Goal: Task Accomplishment & Management: Complete application form

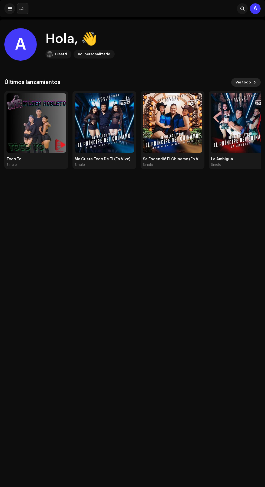
click at [246, 82] on span "Ver todo" at bounding box center [243, 82] width 15 height 11
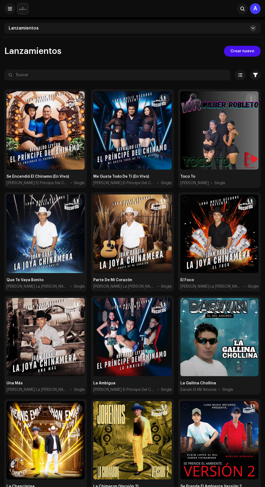
click at [253, 28] on span at bounding box center [253, 28] width 3 height 4
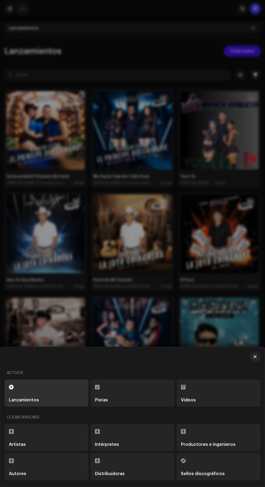
click at [214, 474] on div "Sellos discográficos" at bounding box center [203, 473] width 44 height 4
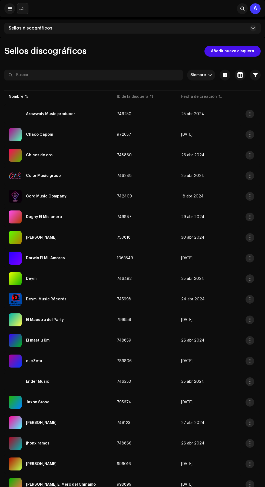
scroll to position [91, 0]
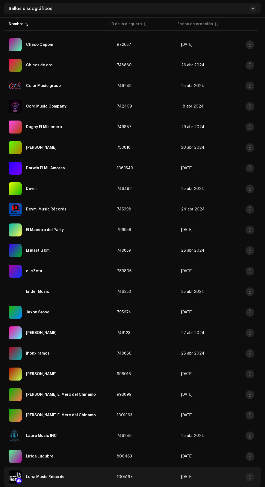
click at [74, 471] on div "Luna Music Récords" at bounding box center [59, 476] width 100 height 13
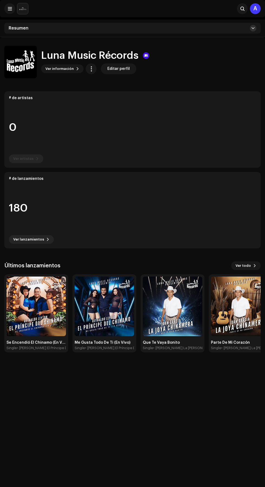
click at [252, 29] on span at bounding box center [253, 28] width 3 height 4
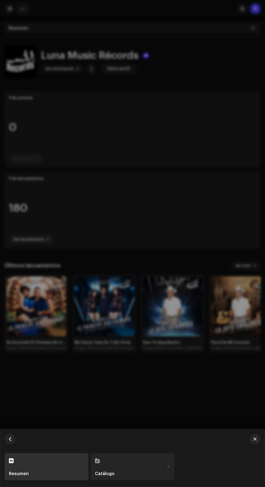
click at [146, 476] on div "Catálogo" at bounding box center [130, 473] width 70 height 4
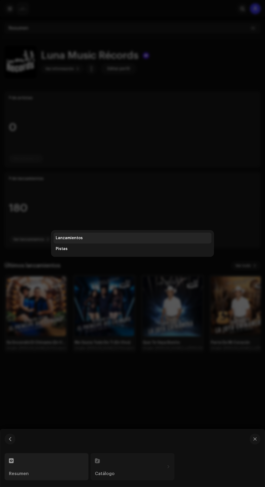
click at [161, 240] on div "Lanzamientos" at bounding box center [133, 238] width 154 height 4
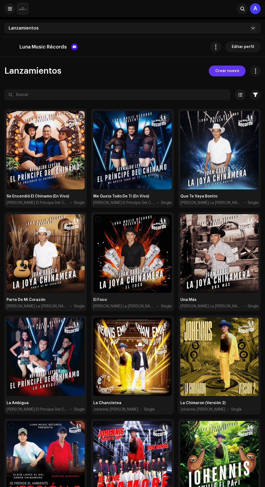
click at [231, 71] on span "Crear nuevo" at bounding box center [228, 71] width 24 height 11
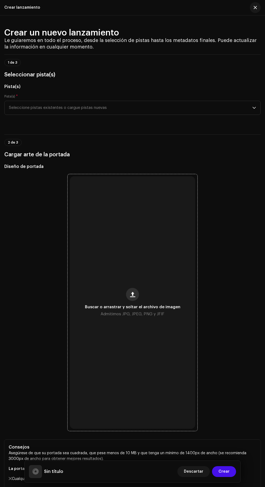
click at [132, 296] on span "button" at bounding box center [132, 294] width 5 height 4
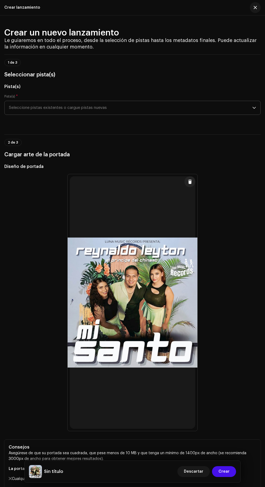
click at [255, 110] on icon "dropdown trigger" at bounding box center [255, 108] width 4 height 4
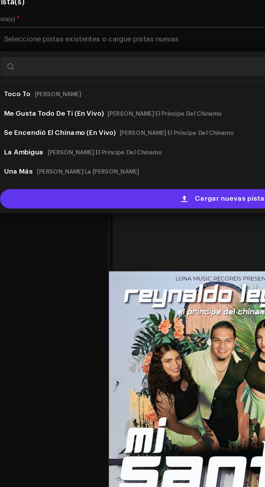
click at [131, 202] on span "Cargar nuevas pistas" at bounding box center [136, 196] width 41 height 11
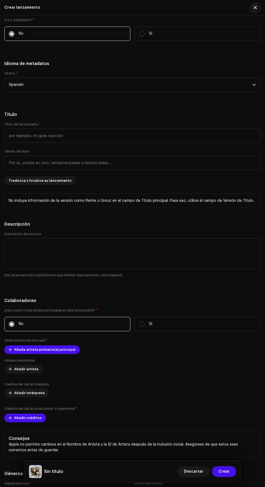
scroll to position [634, 0]
click at [180, 142] on input "text" at bounding box center [132, 135] width 257 height 14
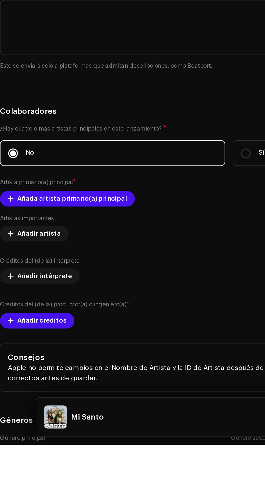
type input "Mi Santo"
click at [122, 118] on h5 "Título" at bounding box center [132, 114] width 257 height 6
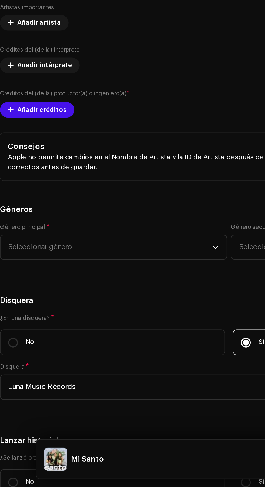
scroll to position [785, 0]
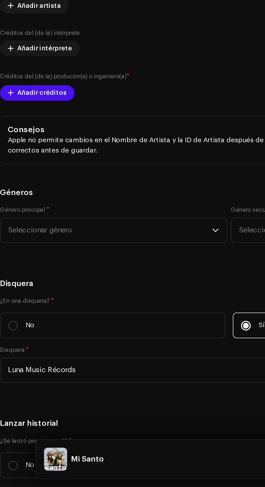
click at [18, 204] on span "Añada artista primario(a) principal" at bounding box center [44, 198] width 61 height 11
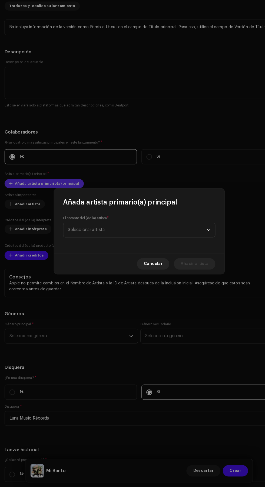
scroll to position [0, 0]
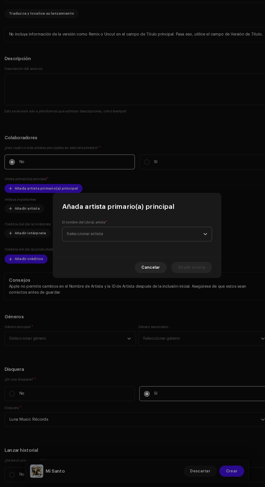
click at [155, 243] on span "Seleccionar artista" at bounding box center [131, 243] width 132 height 14
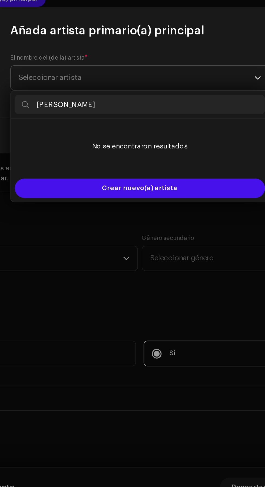
type input "[PERSON_NAME]"
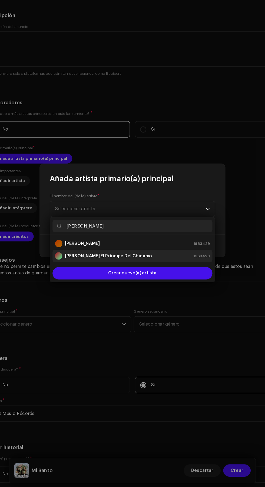
click at [165, 282] on div "[PERSON_NAME] El Príncipe Del Chinamo 1663428" at bounding box center [133, 283] width 136 height 6
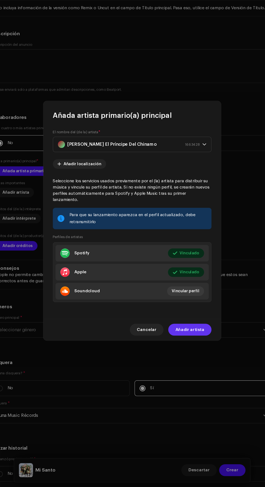
click at [193, 347] on span "Añadir artista" at bounding box center [185, 343] width 27 height 11
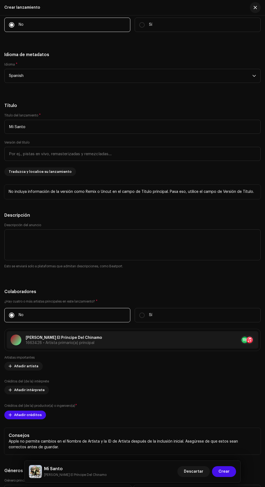
scroll to position [672, 0]
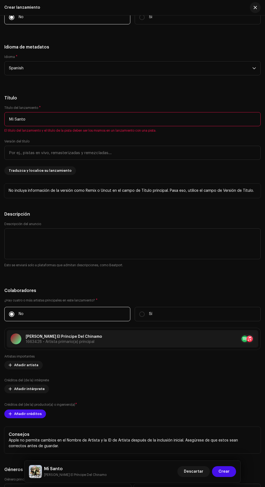
click at [206, 101] on h5 "Título" at bounding box center [132, 98] width 257 height 6
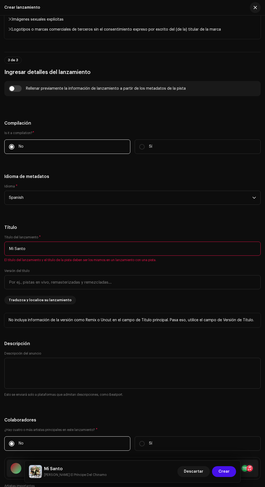
scroll to position [542, 0]
click at [183, 231] on h5 "Título" at bounding box center [132, 227] width 257 height 6
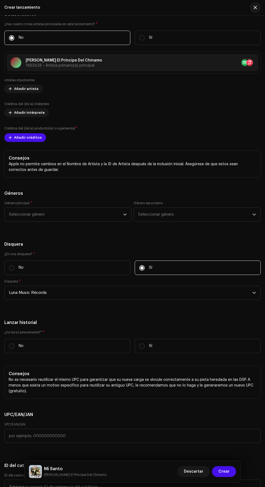
scroll to position [948, 0]
click at [16, 106] on label "Créditos del (de la) intérprete" at bounding box center [26, 104] width 45 height 4
click at [20, 118] on span "Añadir intérprete" at bounding box center [29, 112] width 31 height 11
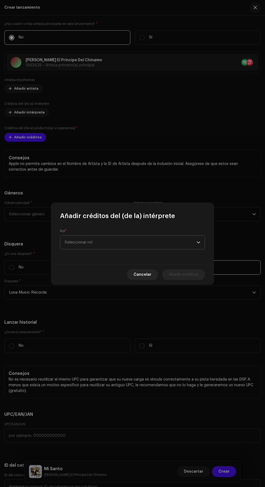
click at [154, 244] on span "Seleccionar rol" at bounding box center [131, 243] width 132 height 14
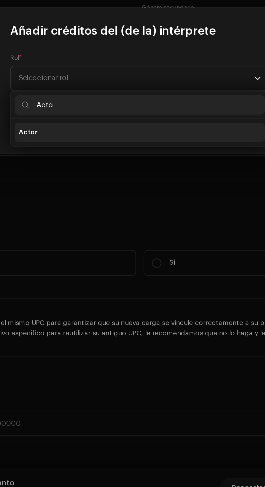
type input "Acto"
click at [143, 273] on li "Actor" at bounding box center [133, 272] width 140 height 11
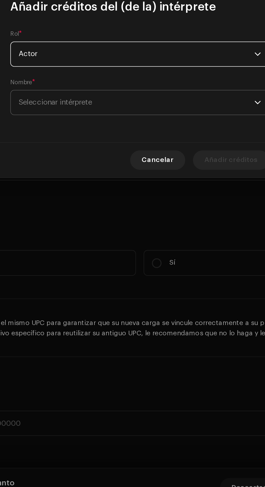
click at [153, 255] on span "Seleccionar intérprete" at bounding box center [131, 256] width 132 height 14
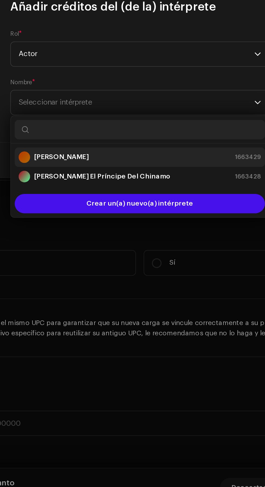
click at [147, 284] on div "[PERSON_NAME] 1663429" at bounding box center [133, 286] width 136 height 6
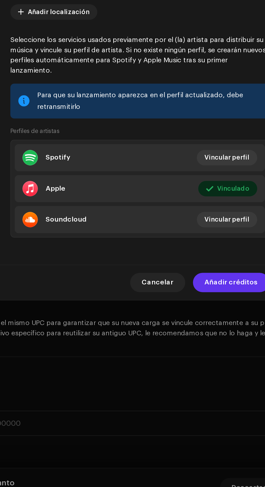
click at [187, 360] on span "Añadir créditos" at bounding box center [184, 356] width 30 height 11
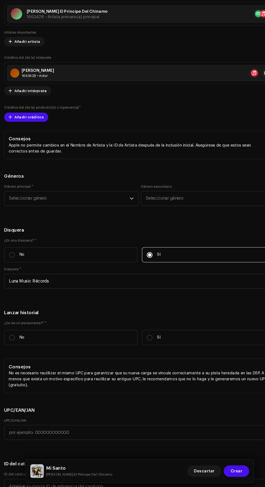
scroll to position [975, 0]
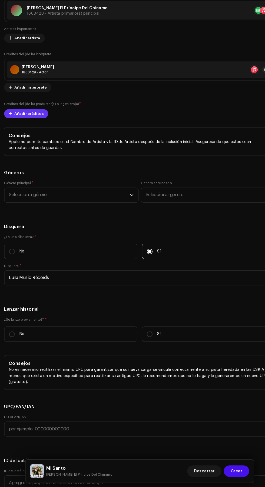
click at [10, 136] on span at bounding box center [10, 133] width 3 height 4
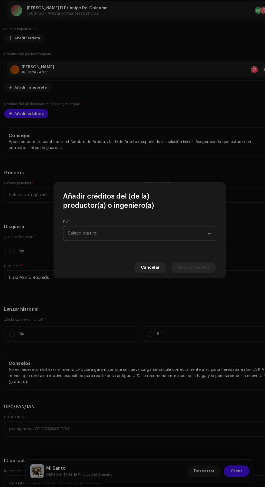
click at [167, 249] on span "Seleccionar rol" at bounding box center [131, 247] width 132 height 14
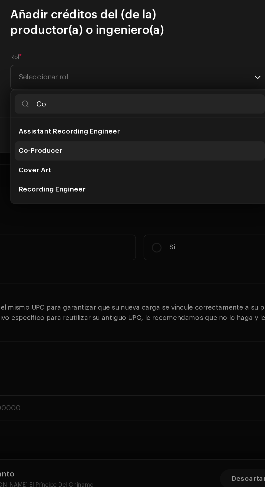
type input "Co"
click at [137, 289] on li "Co-Producer" at bounding box center [133, 287] width 140 height 11
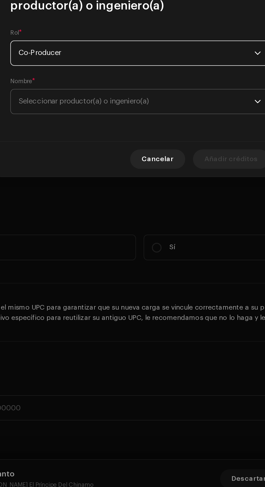
click at [153, 263] on span "Seleccionar productor(a) o ingeniero(a)" at bounding box center [131, 260] width 132 height 14
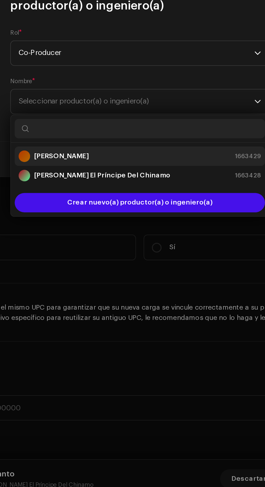
click at [153, 292] on div "[PERSON_NAME] 1663429" at bounding box center [133, 291] width 136 height 6
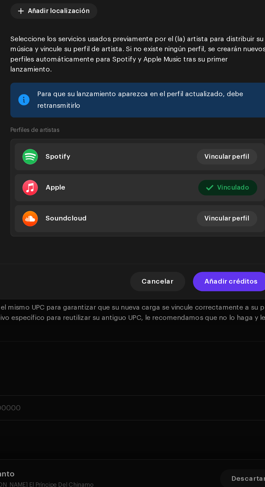
click at [188, 366] on span "Añadir créditos" at bounding box center [184, 360] width 30 height 11
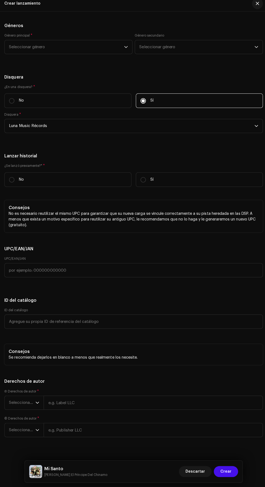
scroll to position [1158, 0]
click at [18, 57] on span "Seleccionar género" at bounding box center [66, 50] width 114 height 14
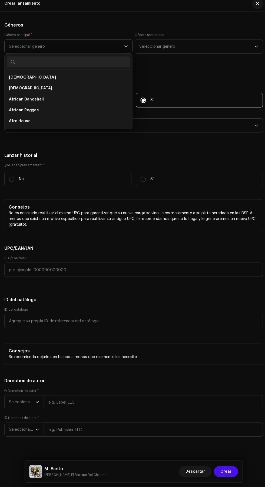
scroll to position [0, 0]
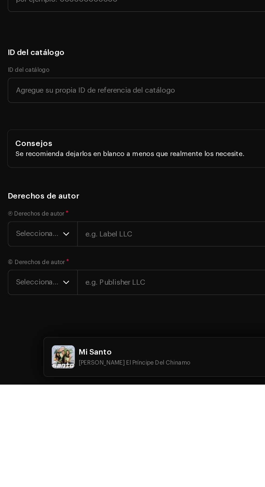
type input "Lati"
click at [40, 97] on li "Latin Rap" at bounding box center [68, 91] width 122 height 11
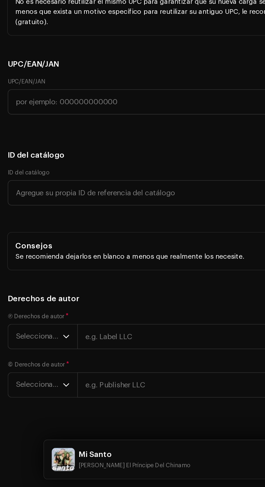
click at [85, 57] on div "Género principal * Latin Rap" at bounding box center [67, 47] width 127 height 21
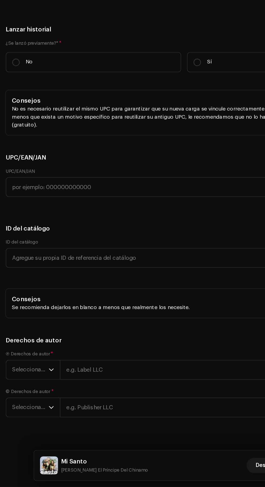
click at [42, 57] on span "Latin Rap" at bounding box center [66, 50] width 114 height 14
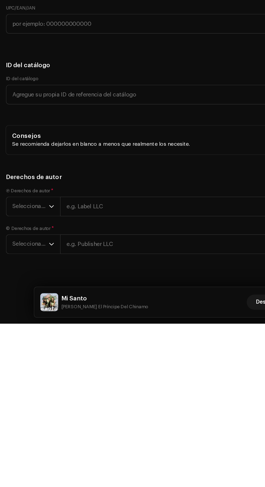
scroll to position [44, 0]
type input "Latin"
click at [67, 97] on li "Latin" at bounding box center [68, 91] width 122 height 11
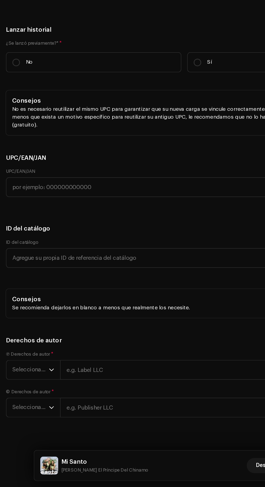
click at [96, 32] on h5 "Géneros" at bounding box center [132, 29] width 257 height 6
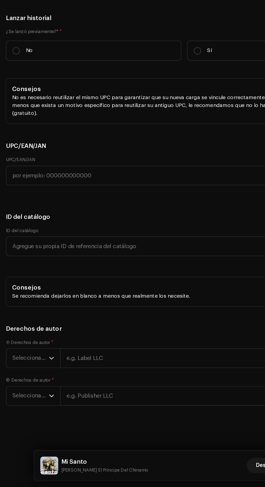
scroll to position [1410, 0]
click at [12, 176] on input "No" at bounding box center [11, 173] width 5 height 5
radio input "true"
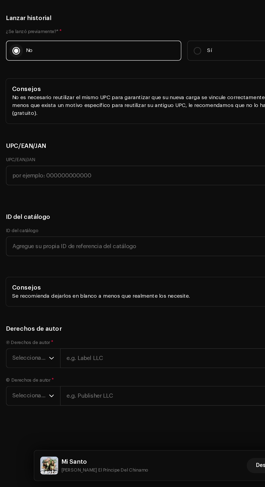
scroll to position [1525, 0]
click at [12, 394] on span "Seleccionar año" at bounding box center [22, 394] width 26 height 14
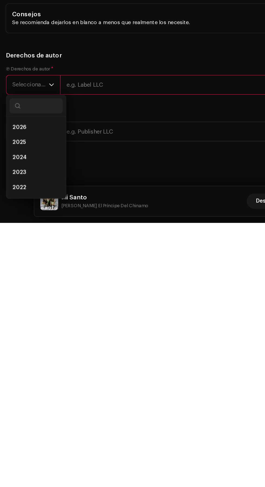
scroll to position [3, 0]
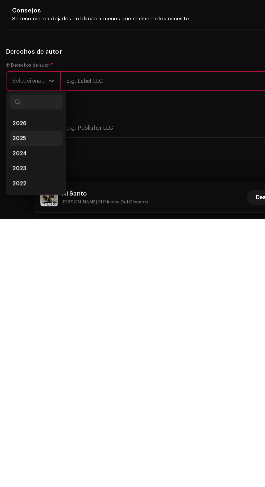
click at [26, 435] on li "2025" at bounding box center [26, 429] width 38 height 11
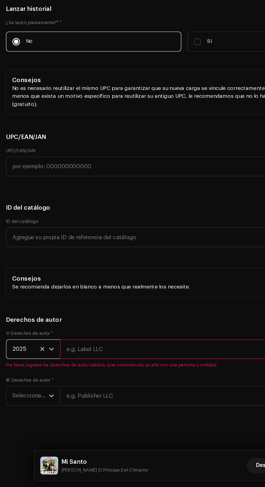
click at [120, 395] on input "text" at bounding box center [152, 388] width 218 height 14
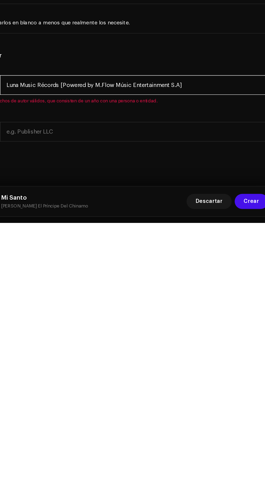
type input "Luna Music Récords [Powered by M.Flow Músic Entertainment S.A]"
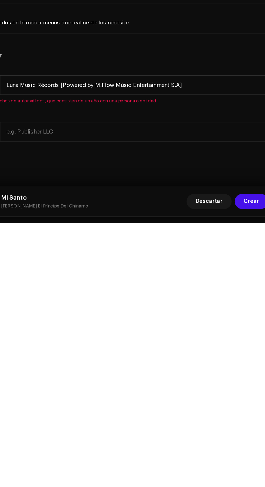
click at [204, 366] on h5 "Derechos de autor" at bounding box center [132, 366] width 257 height 6
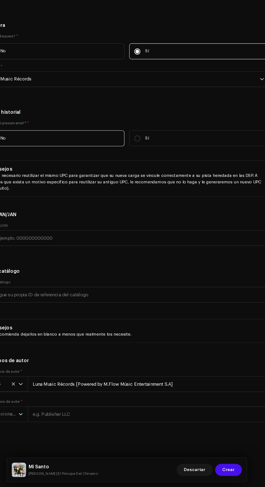
scroll to position [2, 0]
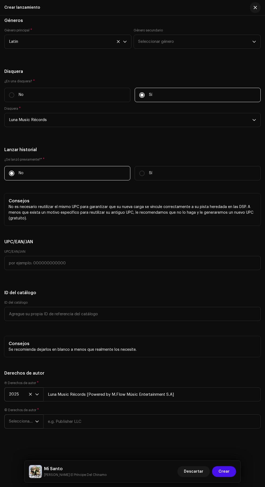
click at [20, 423] on span "Seleccionar año" at bounding box center [22, 422] width 26 height 14
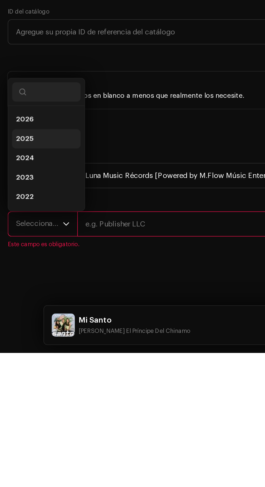
click at [22, 373] on li "2025" at bounding box center [26, 367] width 38 height 11
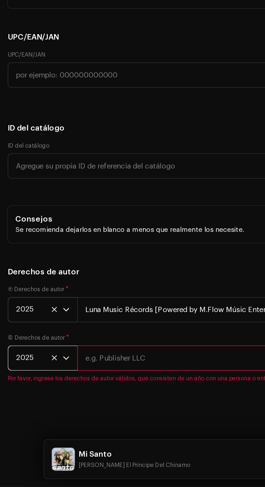
click at [103, 422] on input "text" at bounding box center [152, 415] width 218 height 14
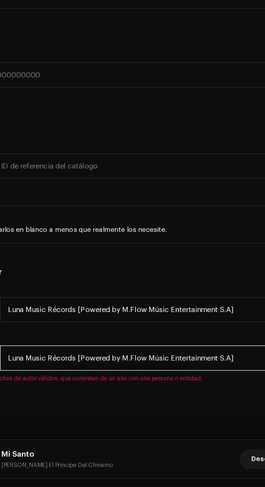
type input "Luna Music Récords [Powered by M.Flow Músic Entertainment S.A]"
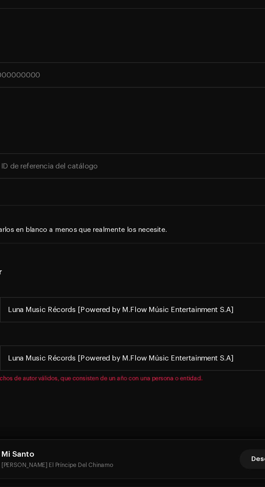
click at [159, 366] on h5 "Derechos de autor" at bounding box center [132, 366] width 257 height 6
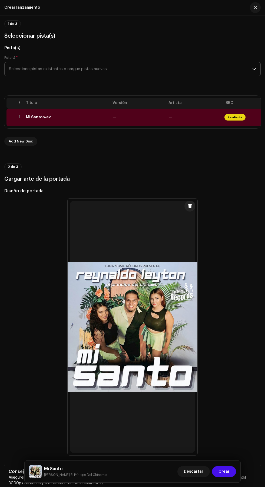
scroll to position [0, 0]
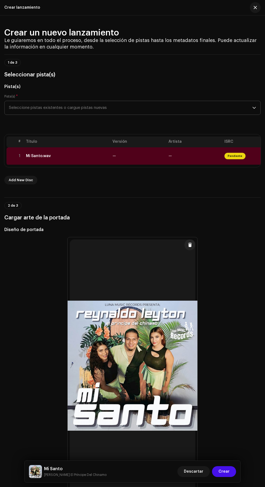
click at [92, 158] on div "Mi Santo.wav" at bounding box center [67, 156] width 82 height 4
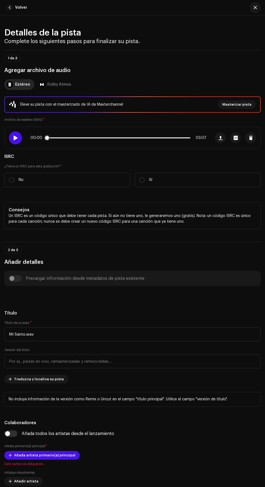
click at [15, 140] on span at bounding box center [15, 138] width 5 height 4
click at [21, 183] on p "No" at bounding box center [21, 180] width 5 height 6
click at [14, 183] on input "No" at bounding box center [11, 179] width 5 height 5
radio input "true"
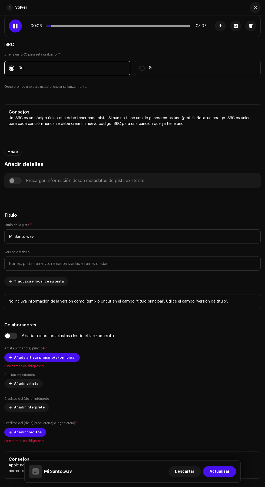
scroll to position [112, 0]
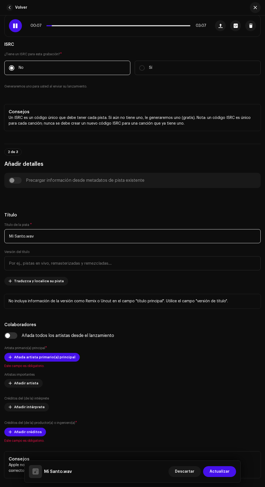
click at [195, 243] on input "Mi Santo.wav" at bounding box center [132, 236] width 257 height 14
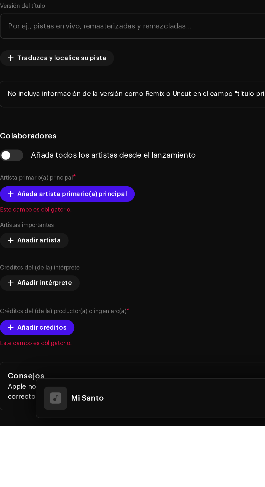
type input "Mi Santo"
click at [120, 218] on h5 "Título" at bounding box center [132, 215] width 257 height 6
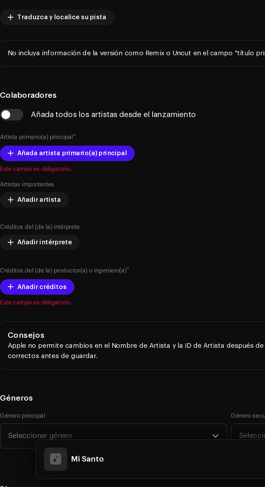
scroll to position [170, 0]
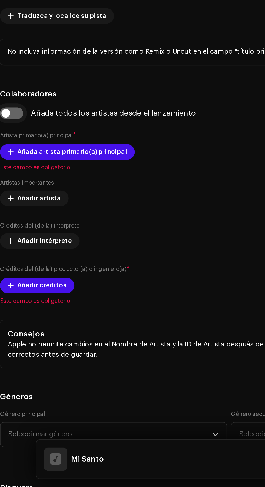
click at [11, 281] on input "checkbox" at bounding box center [10, 278] width 13 height 6
checkbox input "true"
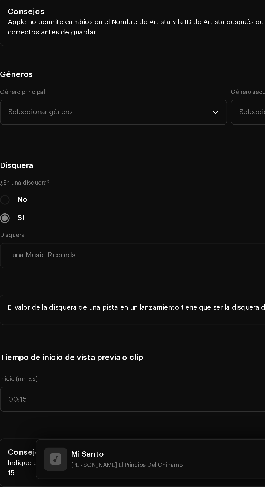
scroll to position [406, 0]
click at [18, 284] on span "Seleccionar género" at bounding box center [66, 277] width 114 height 14
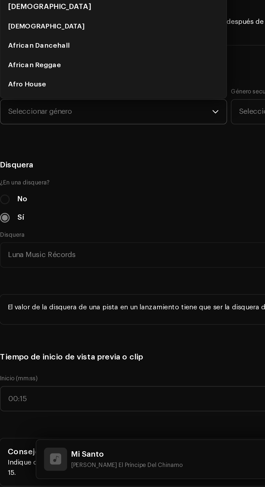
scroll to position [0, 0]
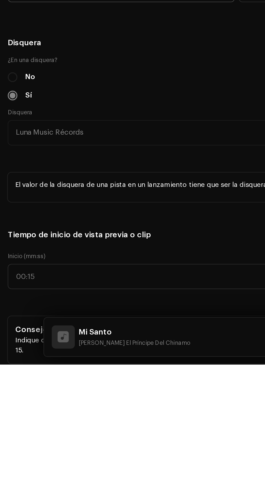
type input "Lati"
click at [38, 235] on li "Latin Rap" at bounding box center [68, 229] width 122 height 11
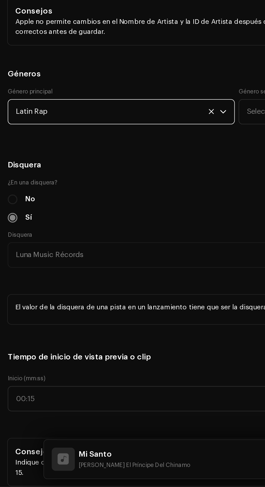
click at [71, 284] on span "Latin Rap" at bounding box center [66, 277] width 114 height 14
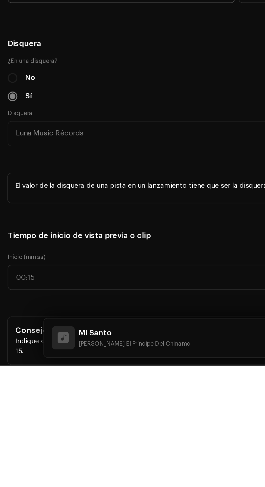
scroll to position [44, 0]
type input "Lati"
click at [42, 235] on li "Latin" at bounding box center [68, 229] width 122 height 11
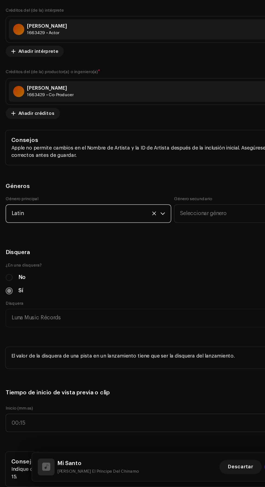
scroll to position [406, 0]
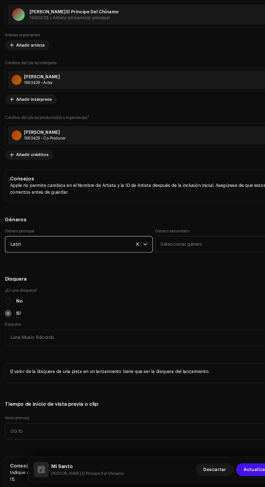
click at [100, 260] on h5 "Géneros" at bounding box center [132, 256] width 257 height 6
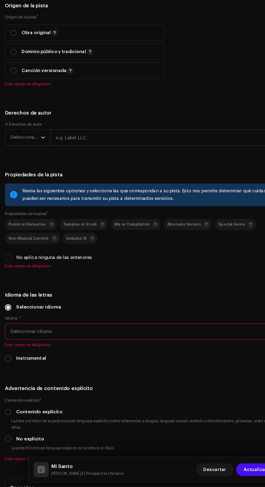
scroll to position [919, 0]
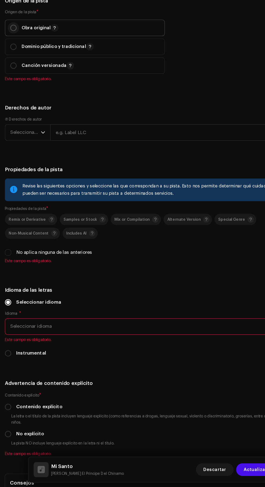
click at [12, 94] on input "radio" at bounding box center [11, 91] width 5 height 5
radio input "true"
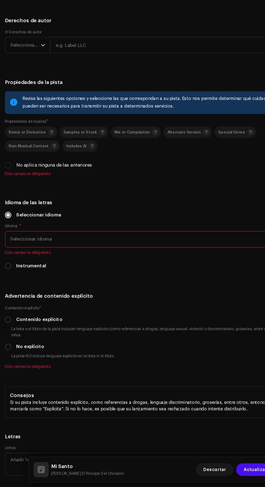
scroll to position [990, 0]
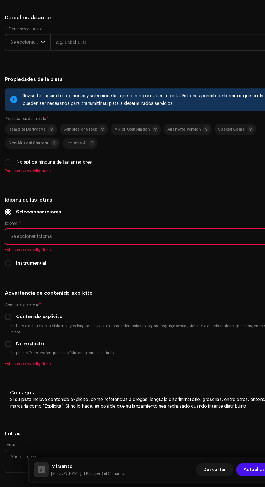
click at [17, 111] on span "Seleccionar año" at bounding box center [22, 104] width 26 height 14
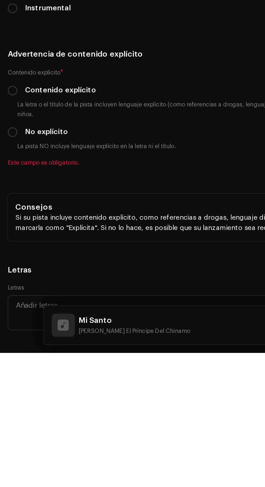
click at [26, 151] on li "2025" at bounding box center [26, 145] width 38 height 11
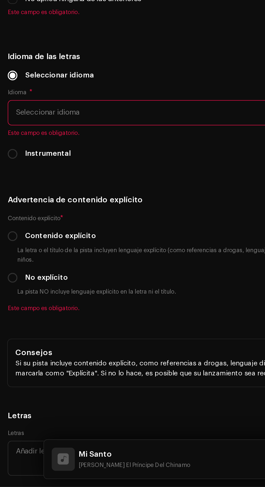
click at [100, 111] on input "text" at bounding box center [152, 104] width 218 height 14
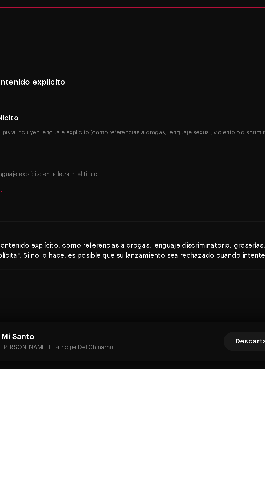
type input "Luna Music Récords [Powered by M.Flow Músic Entertainment S.A]"
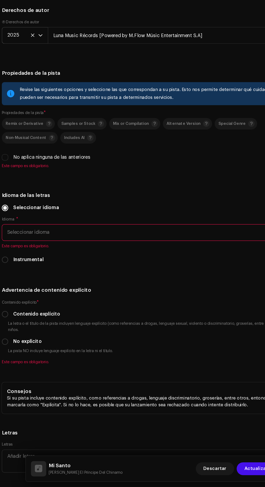
scroll to position [0, 0]
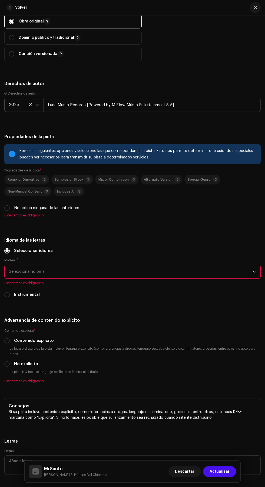
click at [192, 120] on div "Ⓟ Derechos de autor 2025 Luna Music Récords [Powered by M.Flow Músic Entertainm…" at bounding box center [132, 105] width 257 height 29
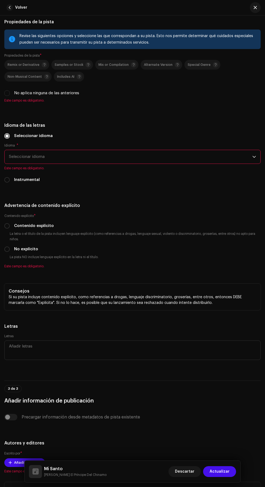
scroll to position [1106, 0]
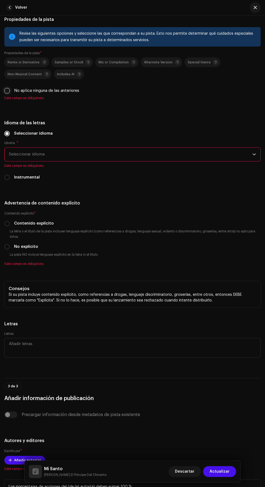
click at [7, 93] on input "No aplica ninguna de las anteriores" at bounding box center [6, 90] width 5 height 5
checkbox input "true"
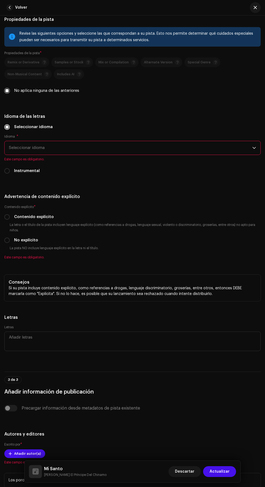
click at [171, 155] on span "Seleccionar idioma" at bounding box center [131, 148] width 244 height 14
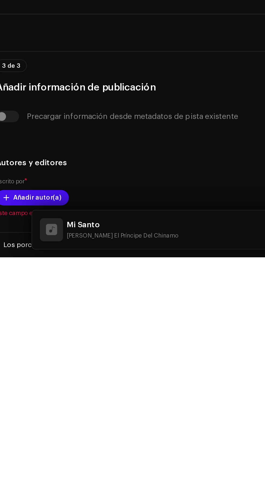
scroll to position [0, 0]
type input "Spa"
click at [69, 184] on li "Spanish" at bounding box center [133, 178] width 252 height 11
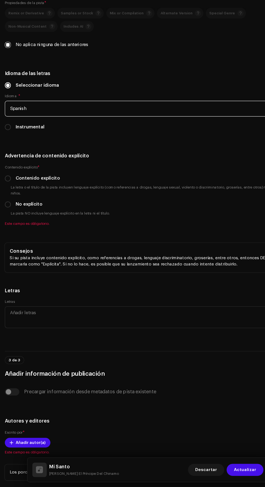
click at [158, 120] on h5 "Idioma de las letras" at bounding box center [132, 116] width 257 height 6
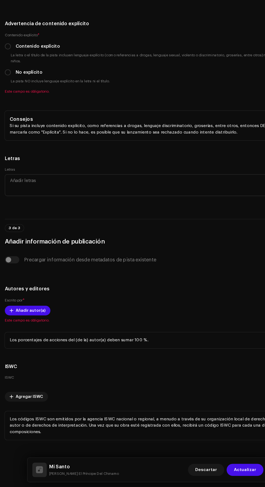
scroll to position [1225, 0]
click at [7, 118] on input "No explícito" at bounding box center [6, 114] width 5 height 5
radio input "true"
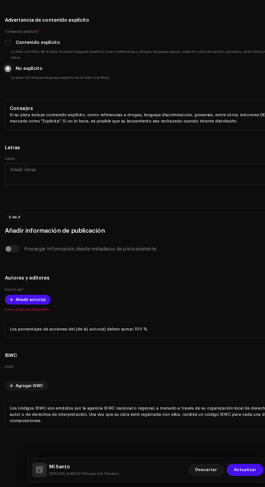
scroll to position [1517, 0]
click at [35, 324] on span "Añadir autor(a)" at bounding box center [27, 319] width 27 height 11
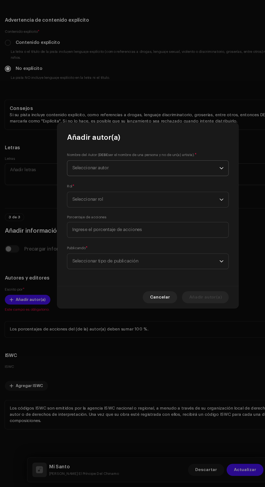
click at [185, 200] on span "Seleccionar autor" at bounding box center [131, 201] width 132 height 14
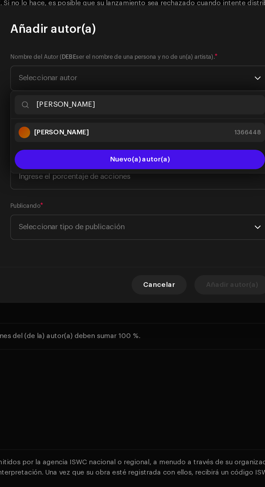
type input "[PERSON_NAME]"
click at [151, 230] on div "[PERSON_NAME] 1366448" at bounding box center [133, 231] width 136 height 6
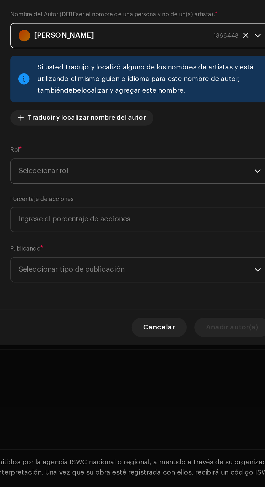
click at [171, 256] on span "Seleccionar rol" at bounding box center [131, 253] width 132 height 14
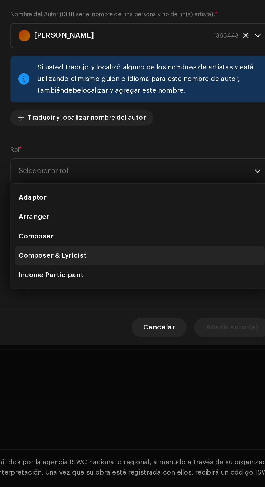
click at [141, 299] on li "Composer & Lyricist" at bounding box center [133, 300] width 140 height 11
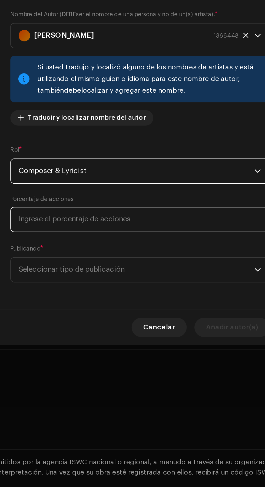
click at [152, 282] on input at bounding box center [132, 280] width 145 height 14
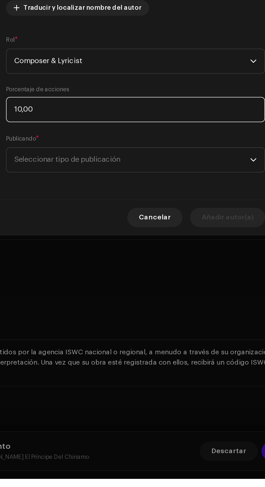
type input "100,00"
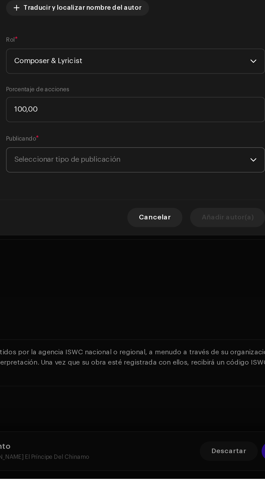
click at [165, 305] on span "Seleccionar tipo de publicación" at bounding box center [131, 309] width 132 height 14
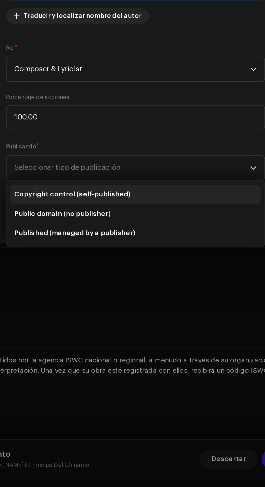
click at [139, 322] on li "Copyright control (self-published)" at bounding box center [133, 323] width 140 height 11
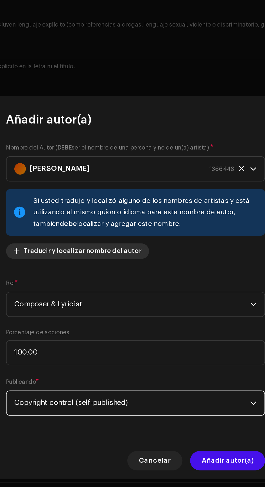
click at [122, 223] on span "Traducir y localizar nombre del autor" at bounding box center [103, 223] width 66 height 11
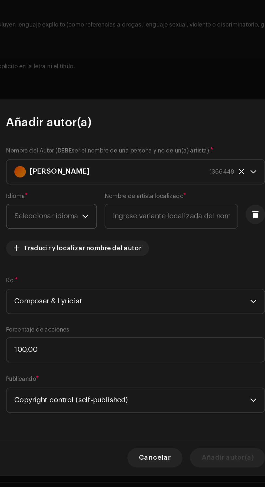
click at [105, 203] on icon "dropdown trigger" at bounding box center [105, 204] width 4 height 4
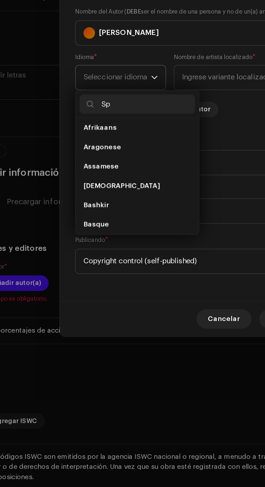
scroll to position [0, 0]
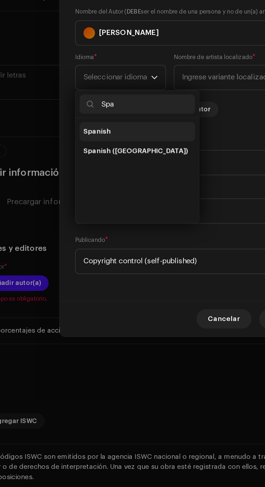
type input "Spa"
click at [99, 234] on li "Spanish" at bounding box center [95, 234] width 65 height 11
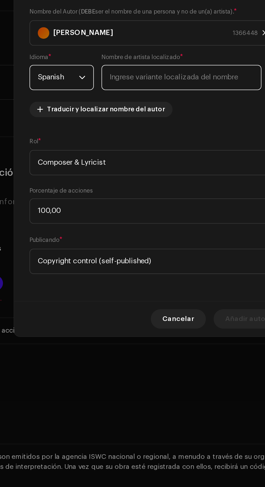
click at [155, 206] on input "text" at bounding box center [145, 204] width 90 height 14
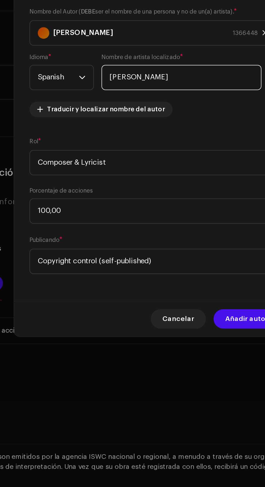
type input "[PERSON_NAME]"
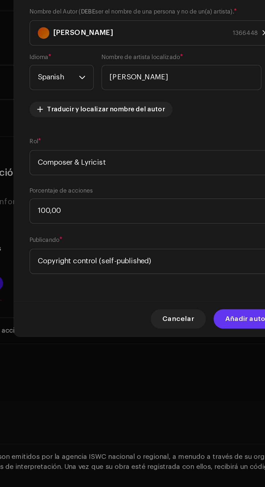
click at [181, 338] on span "Añadir autor(a)" at bounding box center [184, 339] width 29 height 11
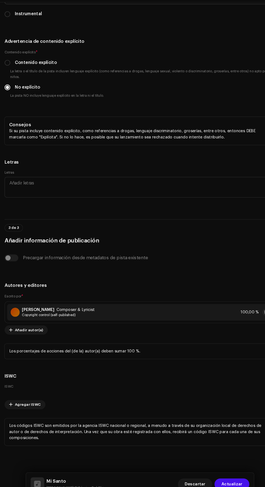
scroll to position [1596, 0]
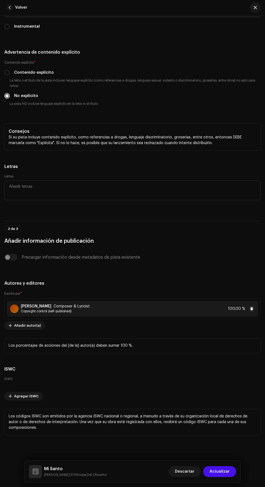
click at [188, 301] on div "[PERSON_NAME] Composer & Lyricist Copyright control (self-published) 100,00 %" at bounding box center [133, 309] width 252 height 16
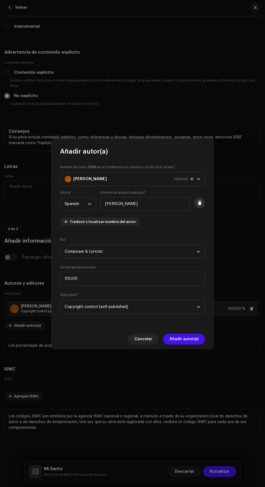
click at [200, 203] on span at bounding box center [200, 203] width 4 height 4
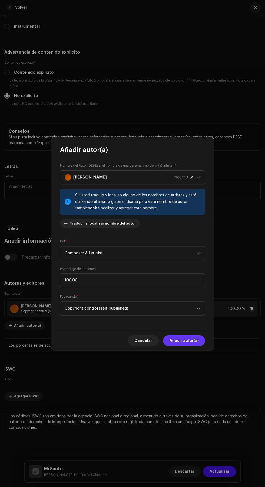
click at [191, 341] on span "Añadir autor(a)" at bounding box center [184, 340] width 29 height 11
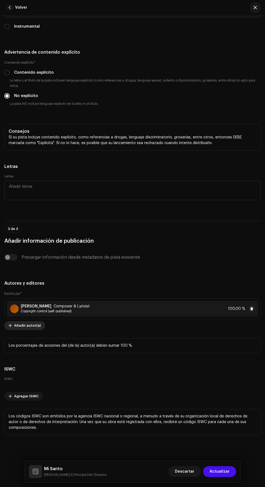
click at [17, 320] on span "Añadir autor(a)" at bounding box center [27, 325] width 27 height 11
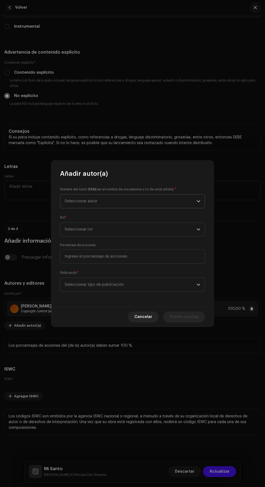
click at [157, 200] on span "Seleccionar autor" at bounding box center [131, 201] width 132 height 14
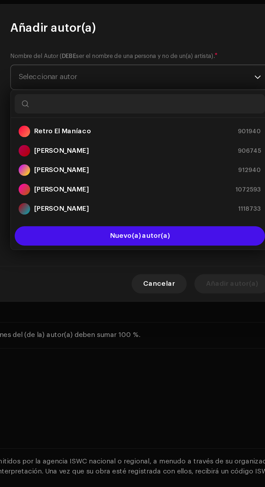
type input "R"
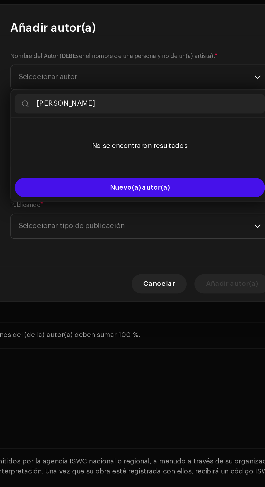
type input "[PERSON_NAME]"
click at [162, 252] on li "No se encontraron resultados" at bounding box center [133, 239] width 140 height 27
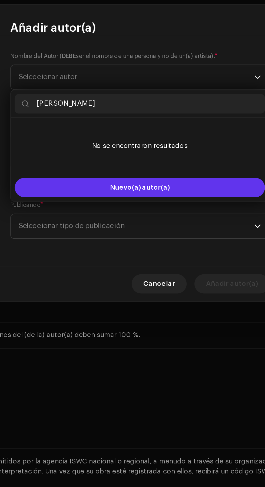
click at [157, 260] on button "Nuevo(a) autor(a)" at bounding box center [133, 262] width 140 height 11
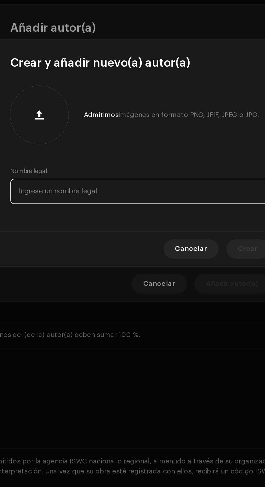
click at [152, 264] on input "text" at bounding box center [132, 265] width 145 height 14
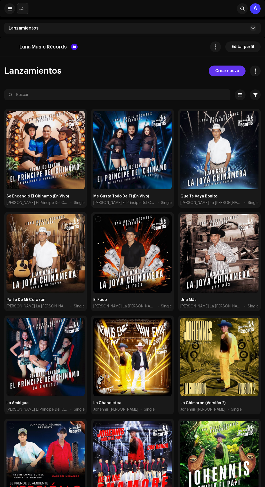
click at [234, 71] on span "Crear nuevo" at bounding box center [228, 71] width 24 height 11
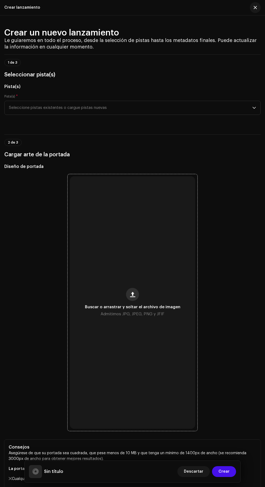
click at [133, 296] on span "button" at bounding box center [132, 294] width 5 height 4
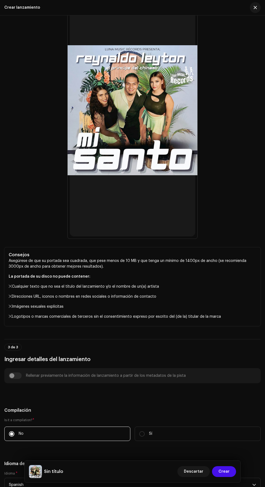
scroll to position [195, 0]
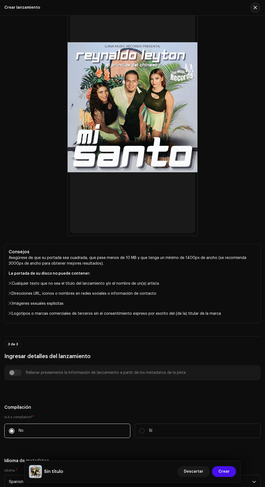
click at [224, 236] on div "Buscar o arrastrar y soltar el archivo de imagen Admitimos JPG, JPEG, PNG y JFI…" at bounding box center [132, 107] width 257 height 257
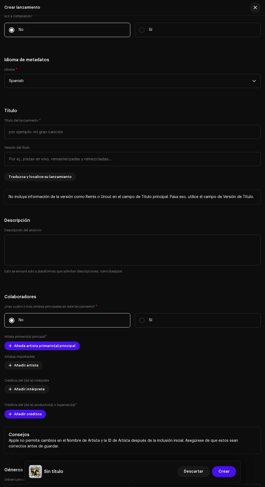
scroll to position [597, 0]
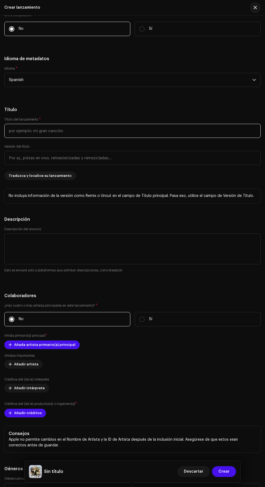
click at [192, 138] on input "text" at bounding box center [132, 131] width 257 height 14
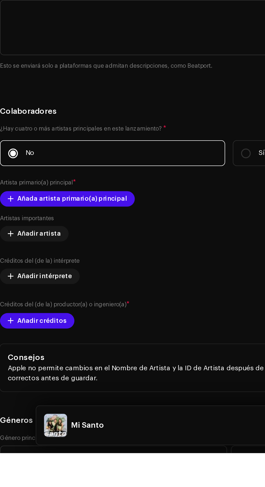
click at [92, 113] on h5 "Título" at bounding box center [132, 109] width 257 height 6
type input "Mi Santo"
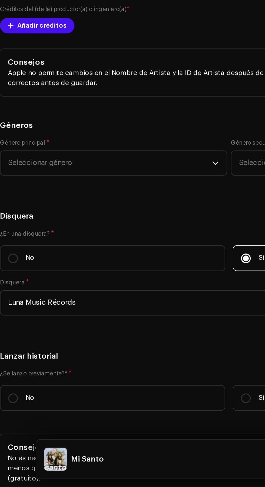
scroll to position [781, 0]
click at [10, 162] on span at bounding box center [10, 160] width 3 height 4
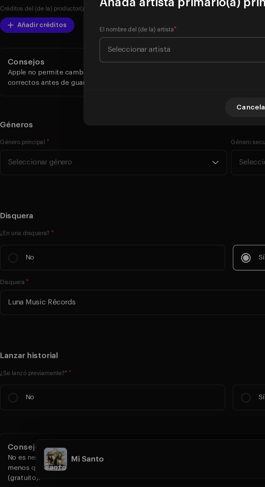
click at [113, 242] on span "Seleccionar artista" at bounding box center [131, 243] width 132 height 14
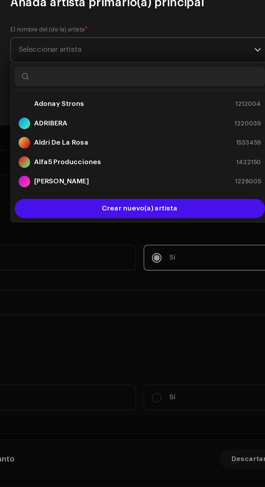
type input "E"
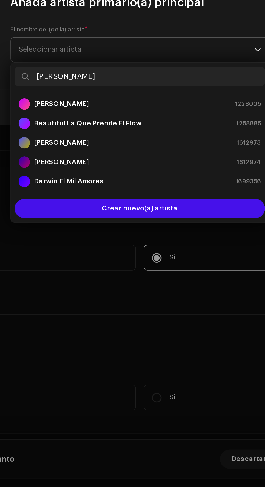
type input "[PERSON_NAME]"
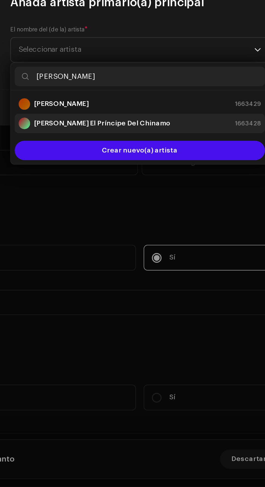
click at [160, 282] on div "[PERSON_NAME] El Príncipe Del Chinamo 1663428" at bounding box center [133, 283] width 136 height 6
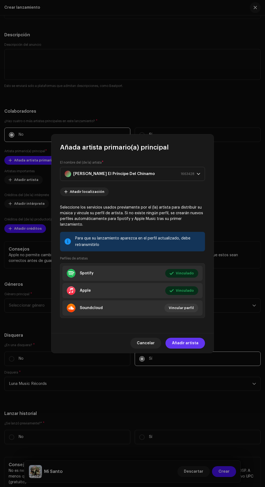
click at [196, 347] on span "Añadir artista" at bounding box center [185, 343] width 27 height 11
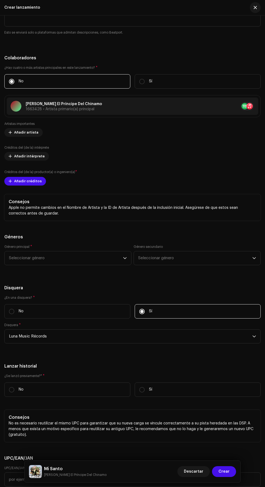
scroll to position [842, 0]
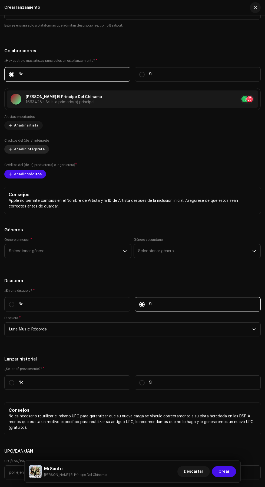
click at [20, 155] on span "Añadir intérprete" at bounding box center [29, 149] width 31 height 11
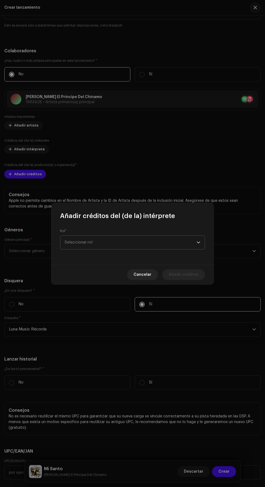
click at [153, 241] on span "Seleccionar rol" at bounding box center [131, 243] width 132 height 14
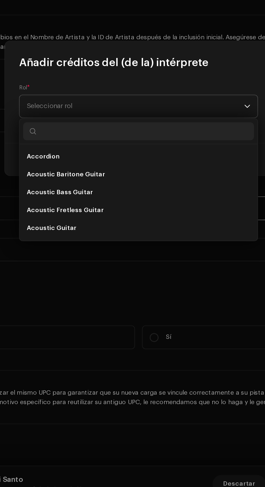
scroll to position [0, 0]
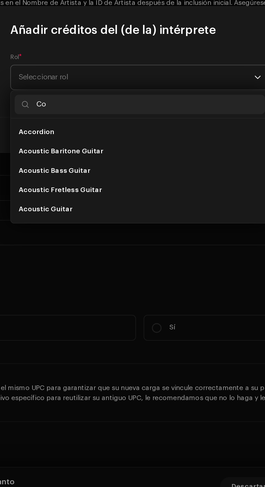
type input "C"
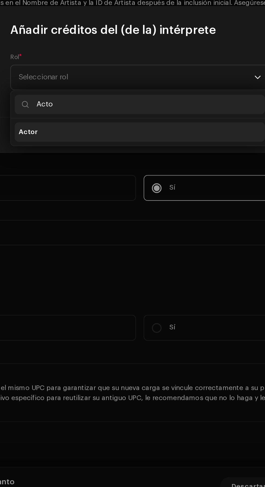
type input "Acto"
click at [129, 272] on li "Actor" at bounding box center [133, 273] width 140 height 11
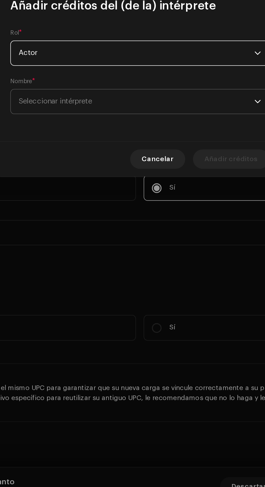
click at [134, 255] on span "Seleccionar intérprete" at bounding box center [131, 256] width 132 height 14
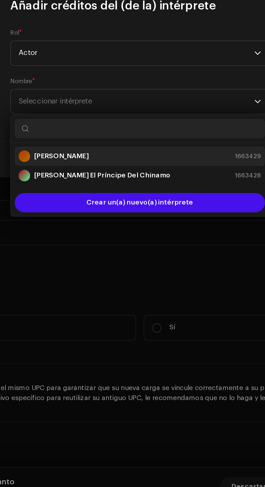
click at [146, 283] on div "[PERSON_NAME] 1663429" at bounding box center [133, 286] width 136 height 6
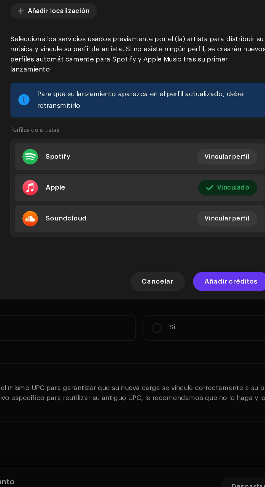
click at [184, 361] on span "Añadir créditos" at bounding box center [184, 356] width 30 height 11
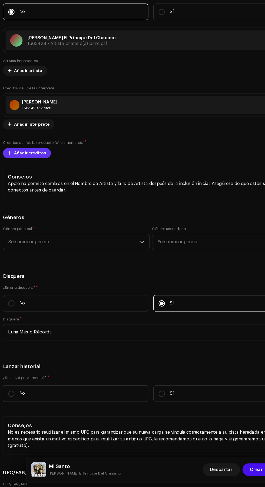
click at [15, 203] on span "Añadir créditos" at bounding box center [28, 197] width 28 height 11
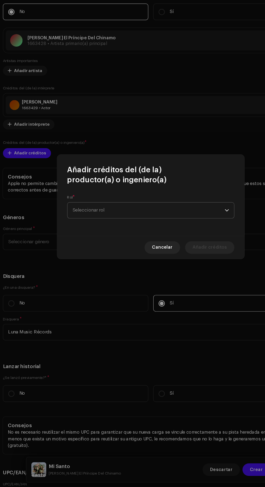
click at [142, 247] on span "Seleccionar rol" at bounding box center [131, 247] width 132 height 14
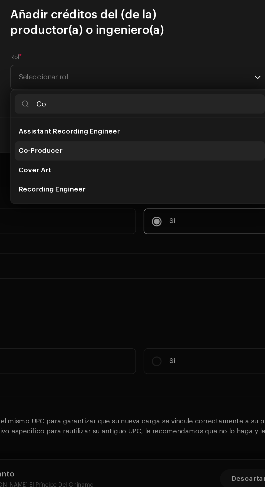
type input "Co"
click at [138, 287] on li "Co-Producer" at bounding box center [133, 287] width 140 height 11
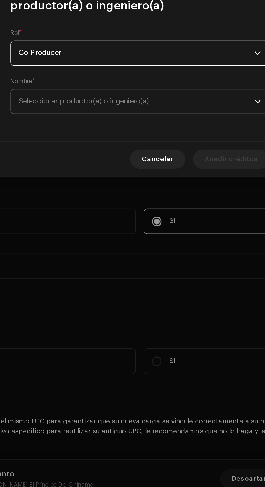
click at [153, 260] on span "Seleccionar productor(a) o ingeniero(a)" at bounding box center [131, 260] width 132 height 14
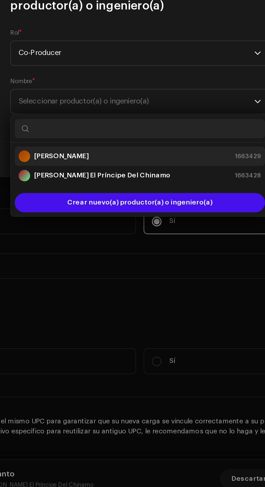
click at [151, 291] on div "[PERSON_NAME] 1663429" at bounding box center [133, 291] width 136 height 6
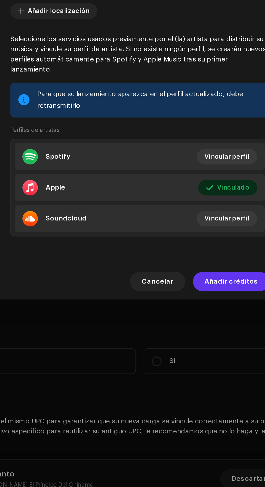
click at [186, 366] on span "Añadir créditos" at bounding box center [184, 360] width 30 height 11
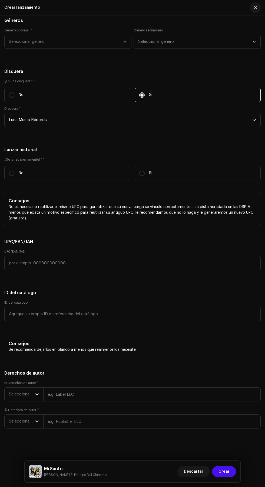
scroll to position [1139, 0]
click at [91, 48] on span "Seleccionar género" at bounding box center [66, 42] width 114 height 14
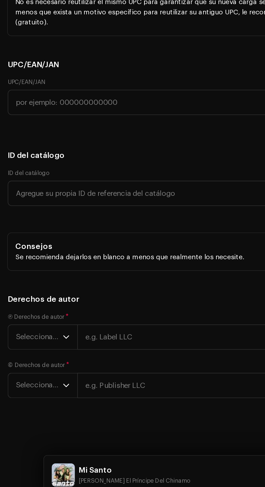
type input "Latin"
click at [40, 89] on li "Latin Rap" at bounding box center [68, 83] width 122 height 11
click at [56, 48] on span "Latin Rap" at bounding box center [66, 42] width 114 height 14
type input "Lat"
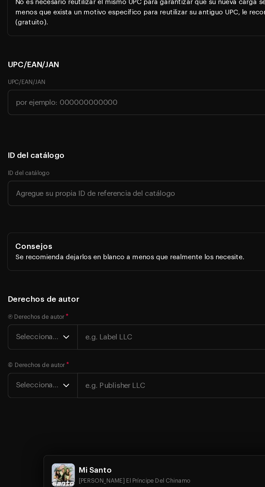
click at [57, 78] on li "Latin" at bounding box center [68, 72] width 122 height 11
click at [53, 89] on li "Latin" at bounding box center [68, 83] width 122 height 11
click at [84, 24] on h5 "Géneros" at bounding box center [132, 20] width 257 height 6
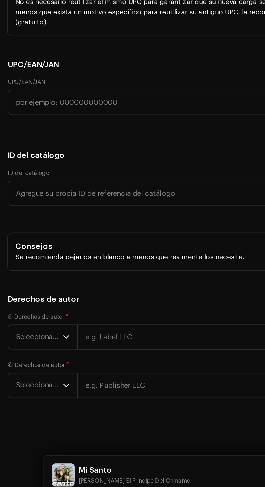
click at [14, 176] on input "No" at bounding box center [11, 173] width 5 height 5
radio input "true"
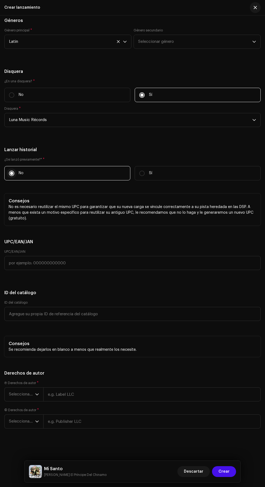
scroll to position [1440, 0]
click at [12, 393] on span "Seleccionar año" at bounding box center [22, 394] width 26 height 14
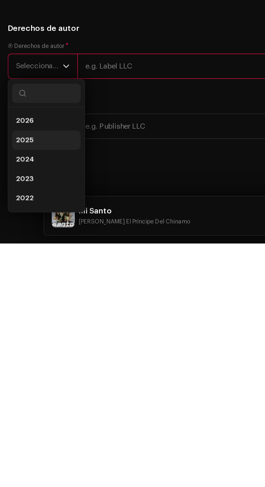
click at [29, 435] on li "2025" at bounding box center [26, 429] width 38 height 11
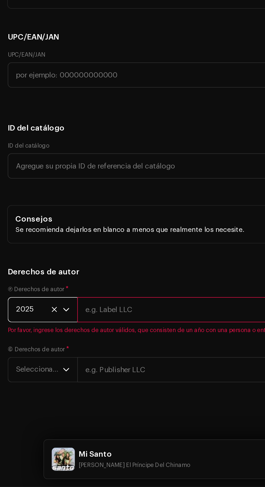
click at [97, 393] on input "text" at bounding box center [152, 388] width 218 height 14
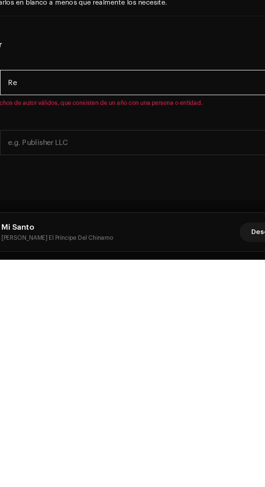
type input "R"
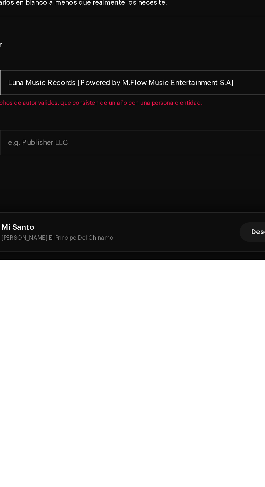
type input "Luna Music Récords [Powered by M.Flow Músic Entertainment S.A]"
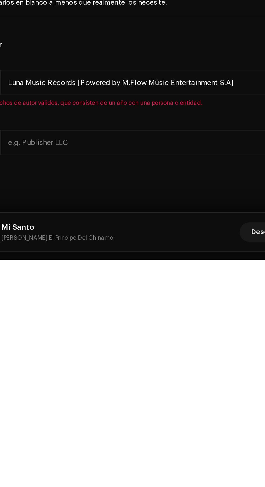
click at [153, 368] on h5 "Derechos de autor" at bounding box center [132, 366] width 257 height 6
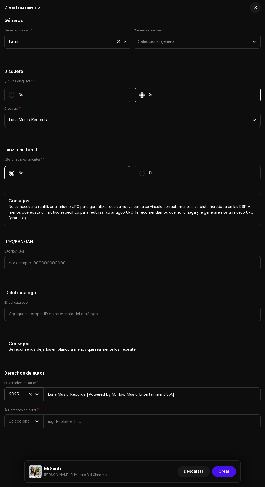
scroll to position [1439, 0]
click at [15, 424] on span "Seleccionar año" at bounding box center [22, 422] width 26 height 14
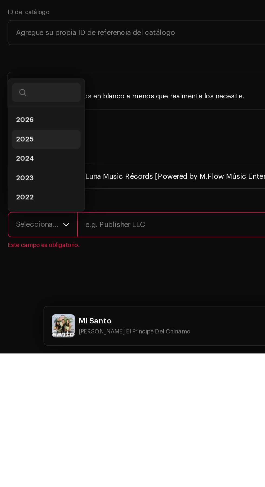
click at [16, 370] on span "2025" at bounding box center [14, 366] width 10 height 5
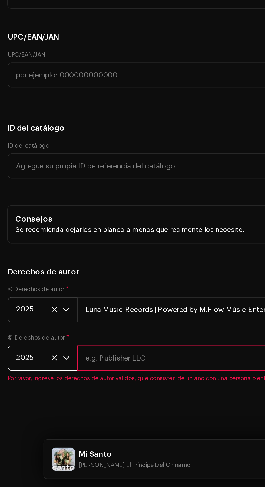
click at [108, 422] on input "text" at bounding box center [152, 415] width 218 height 14
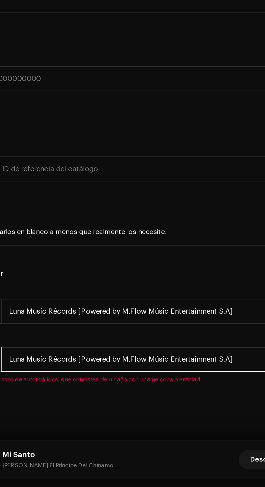
scroll to position [1439, 0]
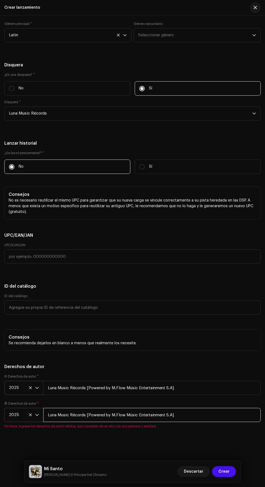
type input "Luna Music Récords [Powered by M.Flow Músic Entertainment S.A]"
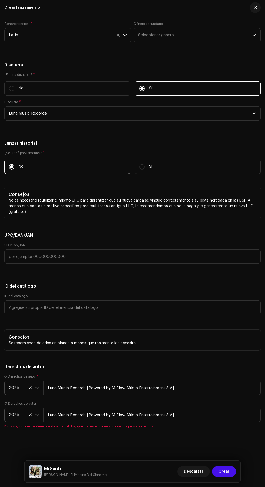
click at [198, 368] on h5 "Derechos de autor" at bounding box center [132, 366] width 257 height 6
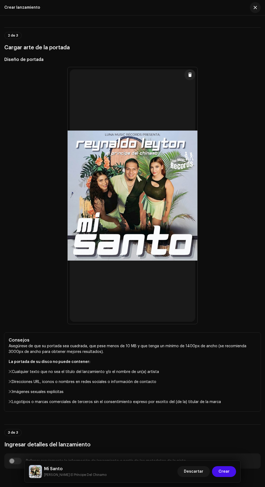
scroll to position [0, 0]
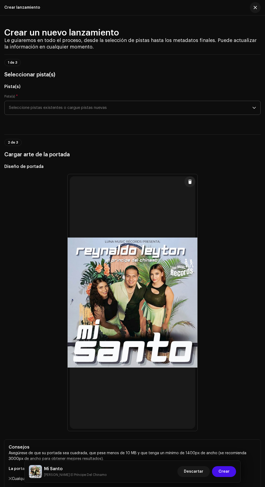
click at [242, 115] on span "Seleccione pistas existentes o cargue pistas nuevas" at bounding box center [131, 108] width 244 height 14
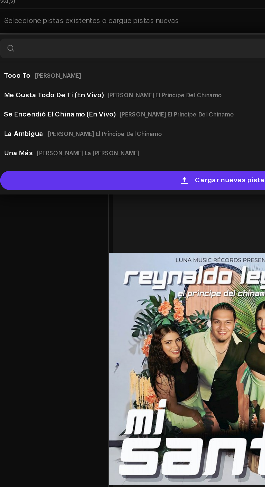
click at [129, 202] on span "Cargar nuevas pistas" at bounding box center [136, 196] width 41 height 11
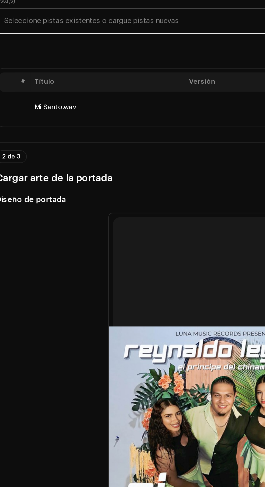
scroll to position [0, 1]
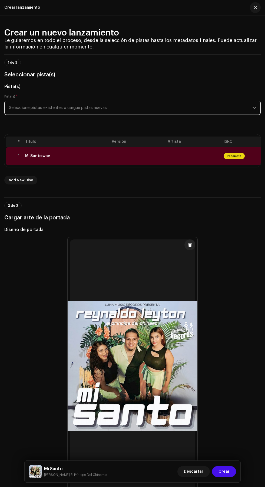
click at [91, 158] on div "Mi Santo.wav" at bounding box center [66, 156] width 82 height 4
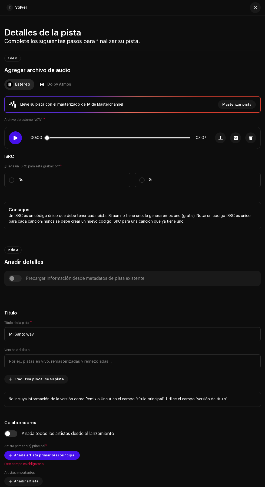
click at [17, 140] on span at bounding box center [15, 138] width 5 height 4
click at [21, 183] on p "No" at bounding box center [21, 180] width 5 height 6
click at [14, 183] on input "No" at bounding box center [11, 179] width 5 height 5
radio input "true"
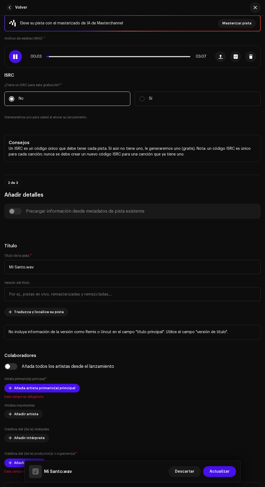
scroll to position [85, 0]
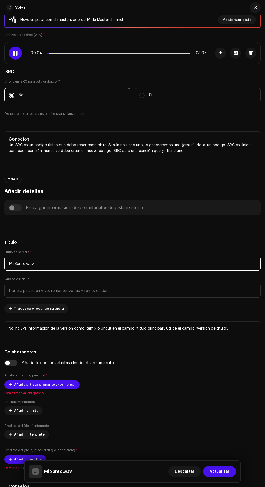
click at [173, 270] on input "Mi Santo.wav" at bounding box center [132, 263] width 257 height 14
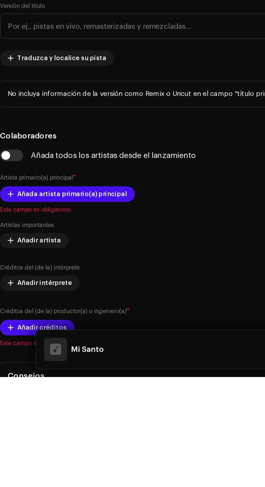
type input "Mi Santo"
click at [103, 246] on h5 "Título" at bounding box center [132, 242] width 257 height 6
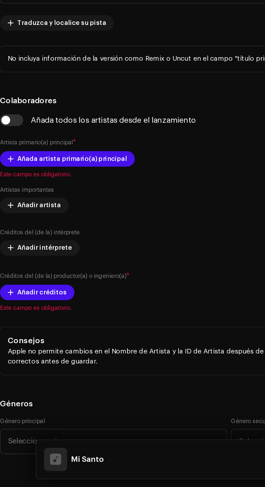
scroll to position [166, 0]
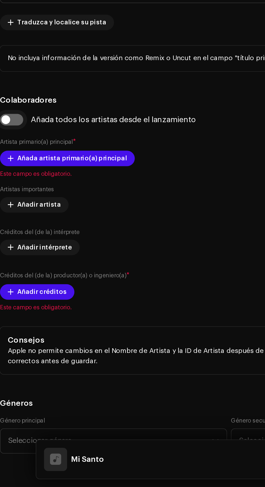
click at [12, 285] on input "checkbox" at bounding box center [10, 281] width 13 height 6
checkbox input "true"
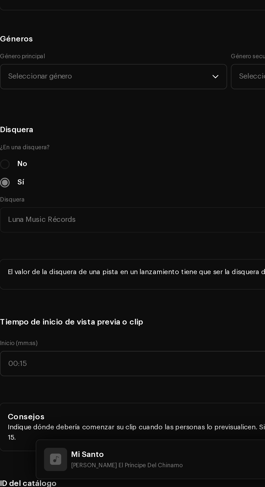
scroll to position [426, 0]
click at [13, 264] on span "Seleccionar género" at bounding box center [66, 257] width 114 height 14
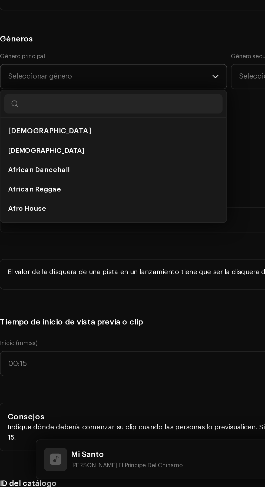
scroll to position [0, 0]
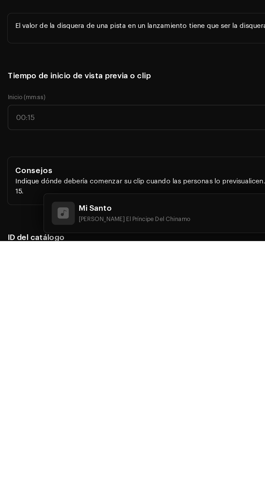
type input "Latin"
click at [42, 304] on li "Latin Rap" at bounding box center [68, 298] width 122 height 11
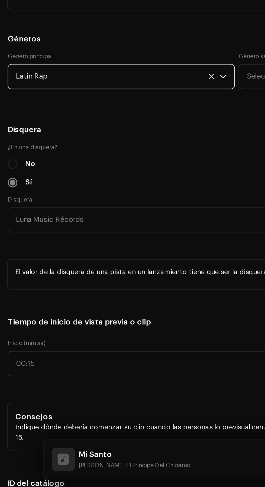
click at [58, 264] on span "Latin Rap" at bounding box center [66, 257] width 114 height 14
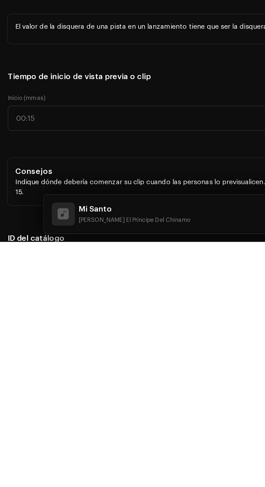
scroll to position [44, 0]
type input "Latin"
click at [51, 304] on li "Latin" at bounding box center [68, 298] width 122 height 11
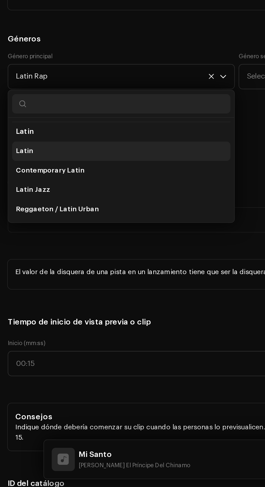
scroll to position [13, 0]
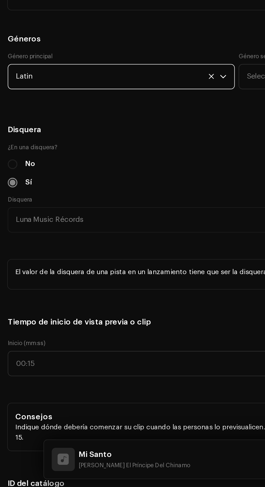
click at [77, 239] on h5 "Géneros" at bounding box center [132, 236] width 257 height 6
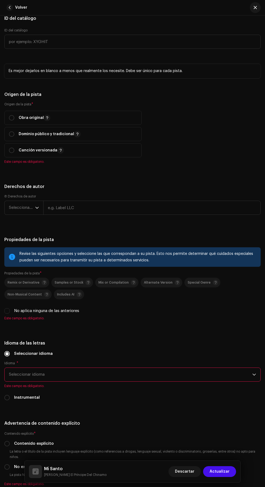
scroll to position [895, 0]
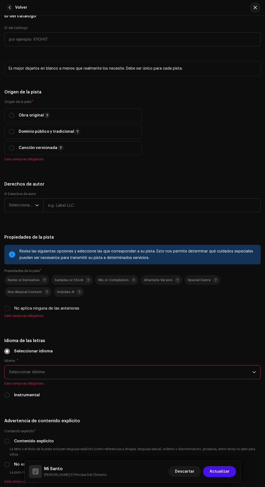
click at [14, 104] on label "Origen de la pista *" at bounding box center [132, 102] width 257 height 4
click at [14, 118] on input "radio" at bounding box center [11, 115] width 5 height 5
radio input "true"
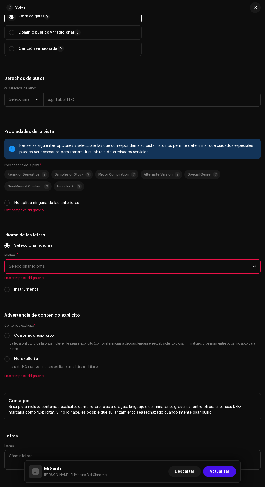
scroll to position [994, 0]
click at [17, 106] on span "Seleccionar año" at bounding box center [22, 100] width 26 height 14
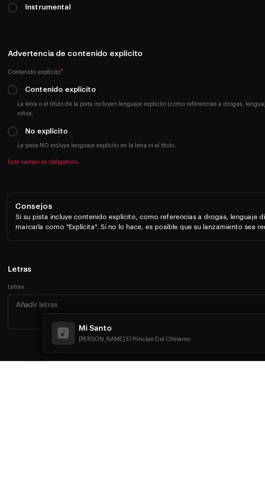
click at [22, 146] on li "2025" at bounding box center [26, 140] width 38 height 11
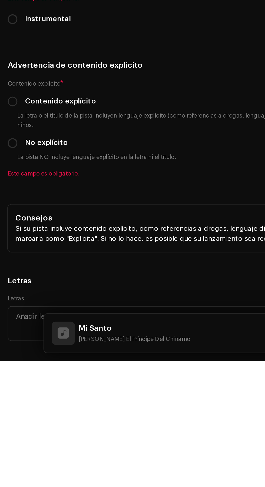
scroll to position [0, 0]
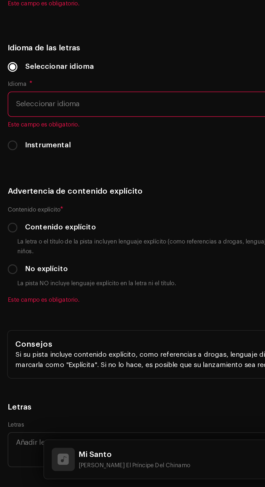
click at [99, 106] on input "text" at bounding box center [152, 99] width 218 height 14
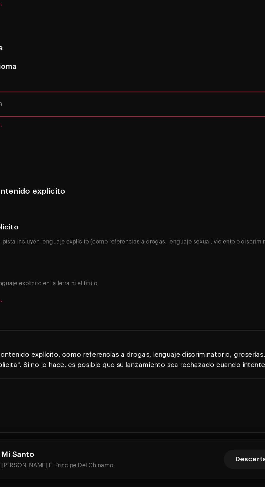
type input "Luna Music Récords [Powered by M.Flow Músic Entertainment S.A]"
click at [151, 225] on div "Propiedades de la pista Revise las siguientes opciones y seleccione las que cor…" at bounding box center [132, 180] width 257 height 90
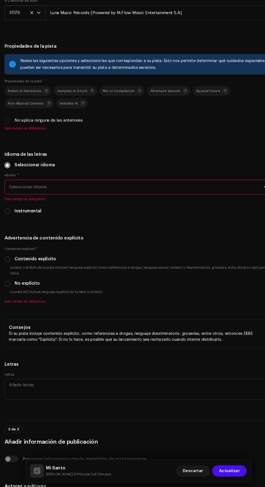
scroll to position [1060, 0]
click at [7, 139] on input "No aplica ninguna de las anteriores" at bounding box center [6, 136] width 5 height 5
checkbox input "true"
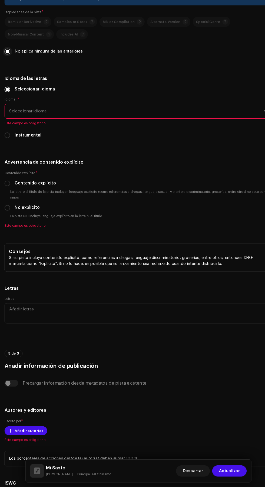
scroll to position [1126, 0]
click at [16, 135] on span "Seleccionar idioma" at bounding box center [131, 128] width 244 height 14
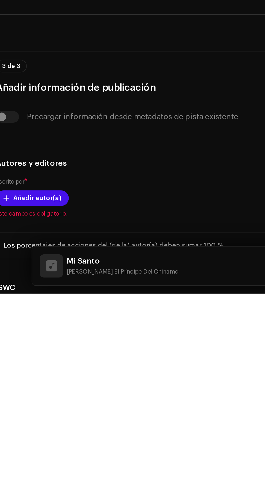
scroll to position [0, 0]
type input "Spa"
click at [73, 164] on li "Spanish" at bounding box center [133, 158] width 252 height 11
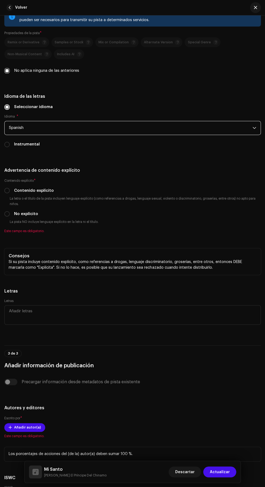
click at [179, 100] on h5 "Idioma de las letras" at bounding box center [132, 96] width 257 height 6
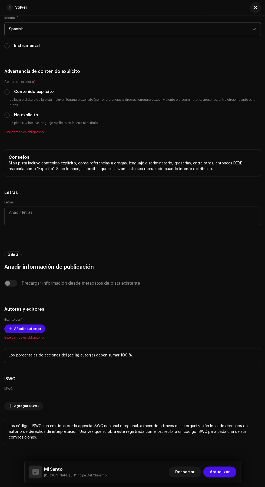
scroll to position [1226, 0]
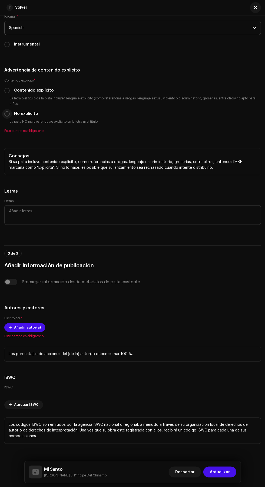
click at [7, 116] on input "No explícito" at bounding box center [6, 113] width 5 height 5
radio input "true"
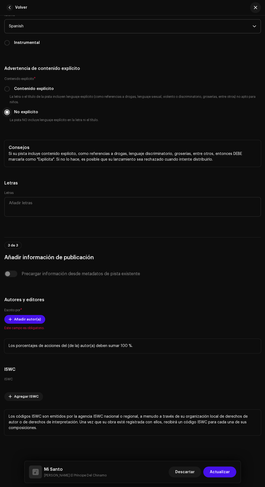
scroll to position [1467, 0]
click at [10, 321] on span at bounding box center [10, 319] width 3 height 4
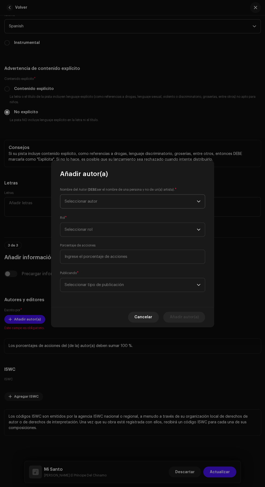
click at [166, 202] on span "Seleccionar autor" at bounding box center [131, 201] width 132 height 14
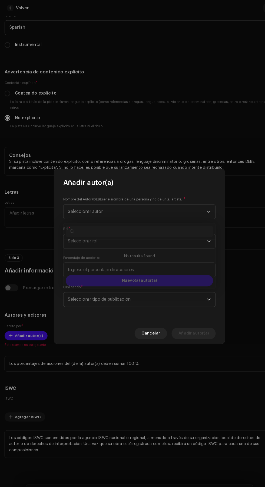
click at [194, 369] on div "Añadir autor(a) Nombre del Autor ( DEBE ser el nombre de una persona y no de un…" at bounding box center [132, 243] width 265 height 487
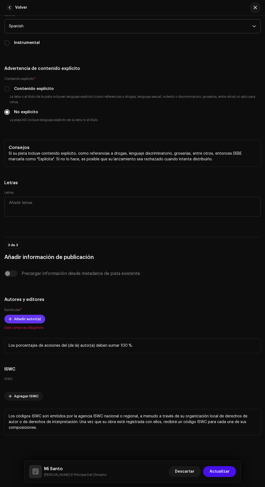
click at [10, 321] on span at bounding box center [10, 319] width 3 height 4
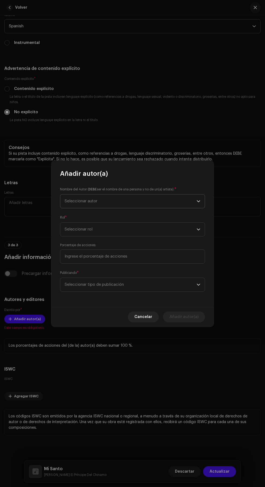
click at [162, 202] on span "Seleccionar autor" at bounding box center [131, 201] width 132 height 14
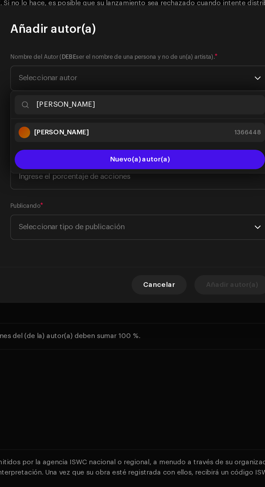
type input "[PERSON_NAME]"
click at [151, 231] on div "[PERSON_NAME] 1366448" at bounding box center [133, 231] width 136 height 6
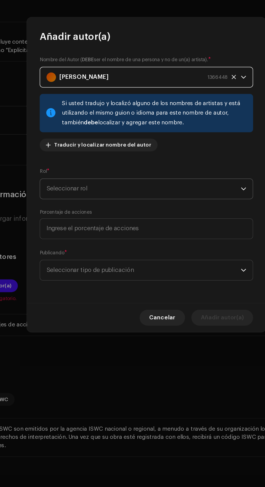
click at [189, 254] on span "Seleccionar rol" at bounding box center [131, 253] width 132 height 14
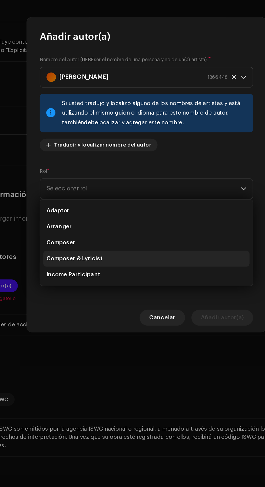
click at [165, 298] on li "Composer & Lyricist" at bounding box center [133, 300] width 140 height 11
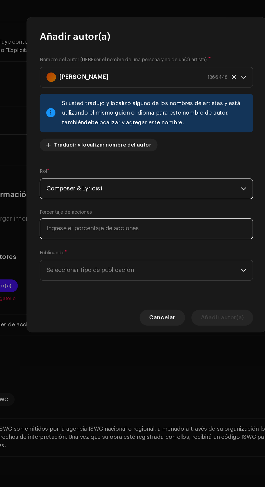
click at [172, 279] on input at bounding box center [132, 280] width 145 height 14
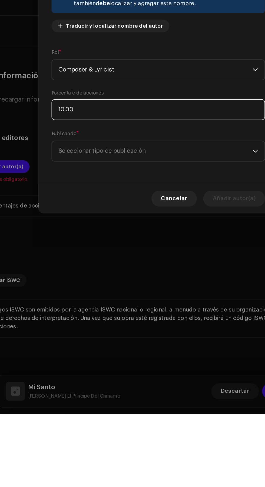
type input "100,00"
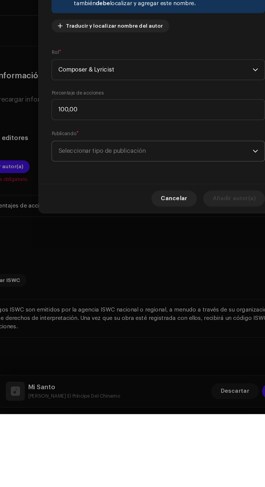
click at [165, 307] on span "Seleccionar tipo de publicación" at bounding box center [131, 309] width 132 height 14
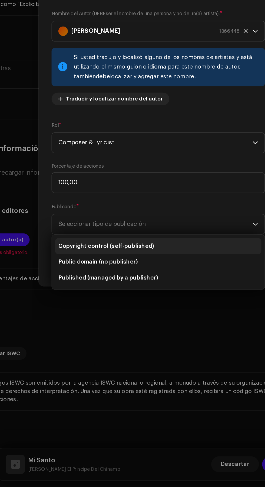
click at [161, 322] on li "Copyright control (self-published)" at bounding box center [133, 323] width 140 height 11
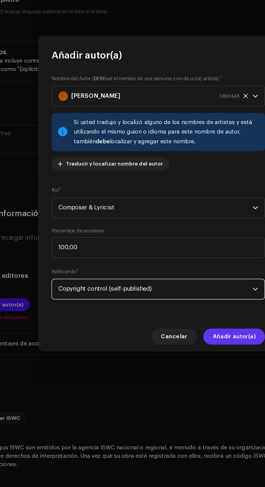
click at [189, 341] on span "Añadir autor(a)" at bounding box center [184, 340] width 29 height 11
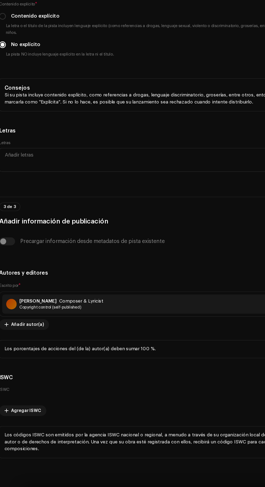
scroll to position [1505, 0]
click at [18, 331] on span "Añadir autor(a)" at bounding box center [27, 325] width 27 height 11
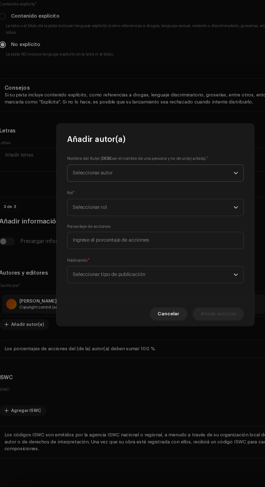
click at [171, 197] on span "Seleccionar autor" at bounding box center [131, 201] width 132 height 14
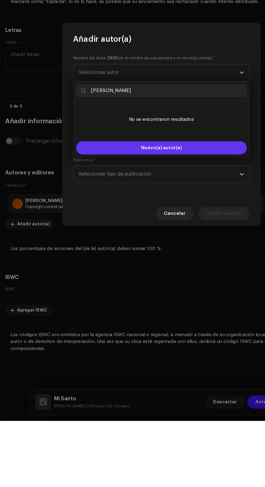
type input "[PERSON_NAME]"
click at [169, 265] on button "Nuevo(a) autor(a)" at bounding box center [133, 262] width 140 height 11
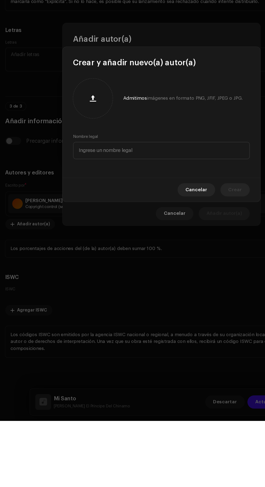
scroll to position [0, 0]
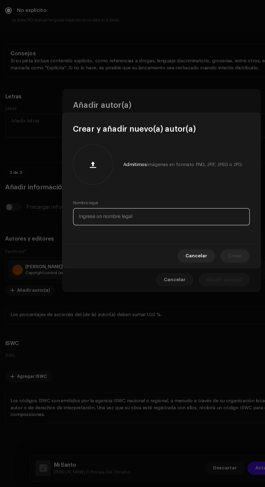
click at [157, 264] on input "text" at bounding box center [132, 265] width 145 height 14
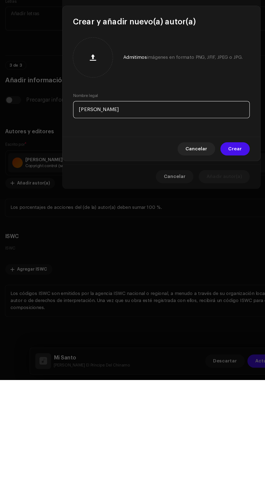
type input "[PERSON_NAME]"
click at [197, 297] on span "Crear" at bounding box center [193, 297] width 11 height 11
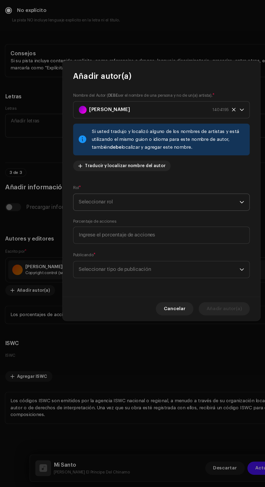
click at [180, 256] on span "Seleccionar rol" at bounding box center [131, 253] width 132 height 14
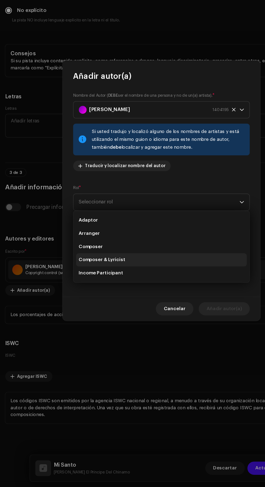
click at [154, 302] on li "Composer & Lyricist" at bounding box center [133, 300] width 140 height 11
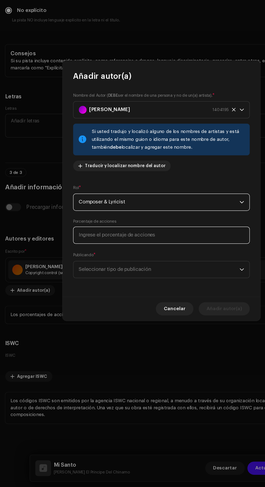
click at [177, 282] on input at bounding box center [132, 280] width 145 height 14
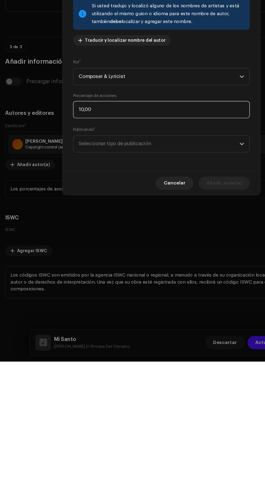
type input "100,00"
click at [158, 311] on span "Seleccionar tipo de publicación" at bounding box center [131, 309] width 132 height 14
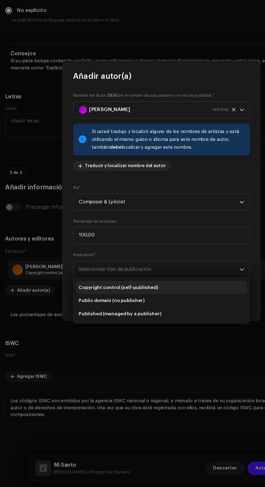
click at [158, 325] on li "Copyright control (self-published)" at bounding box center [133, 323] width 140 height 11
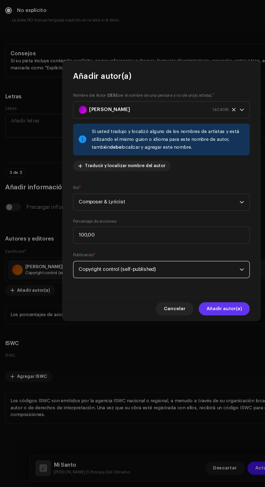
click at [195, 345] on span "Añadir autor(a)" at bounding box center [184, 340] width 29 height 11
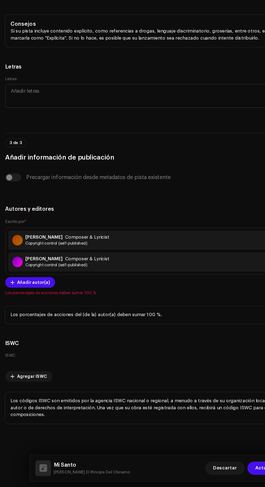
click at [149, 310] on div "[PERSON_NAME] Composer & Lyricist Copyright control (self-published) 100,00 %" at bounding box center [133, 302] width 252 height 16
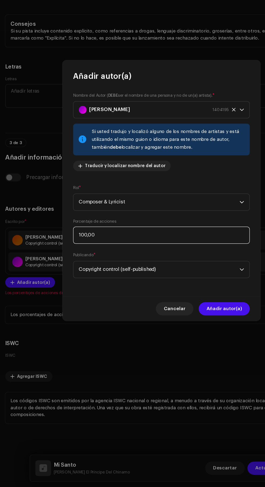
click at [152, 278] on input "100,00" at bounding box center [132, 280] width 145 height 14
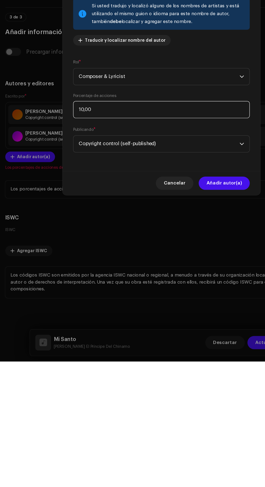
type input "1,00"
type input "50,00"
click at [198, 339] on span "Añadir autor(a)" at bounding box center [184, 340] width 29 height 11
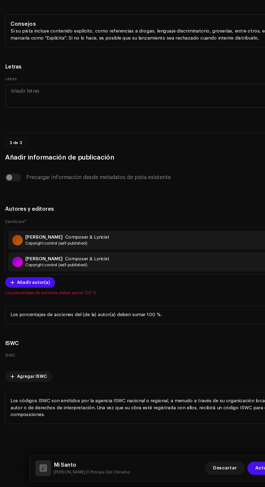
click at [158, 292] on div "[PERSON_NAME] Composer & Lyricist Copyright control (self-published) 100,00 %" at bounding box center [133, 284] width 252 height 16
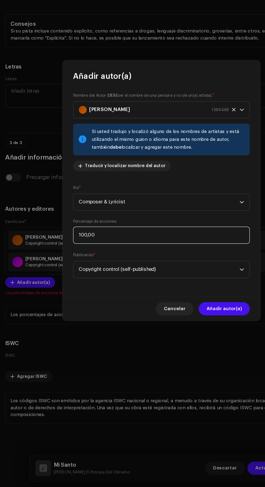
click at [167, 281] on input "100,00" at bounding box center [132, 280] width 145 height 14
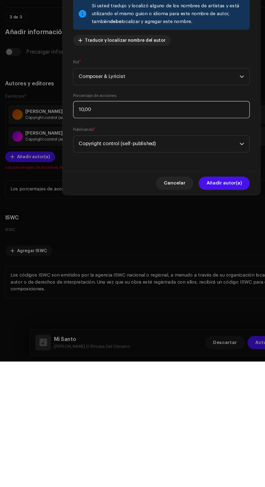
type input "1,00"
type input "50,00"
click at [199, 253] on icon "dropdown trigger" at bounding box center [199, 253] width 4 height 4
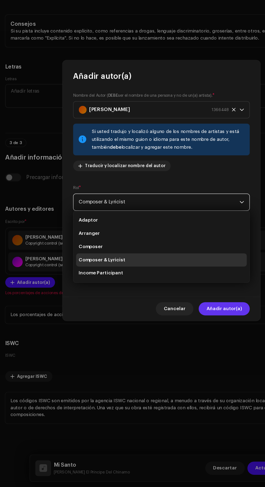
click at [189, 341] on span "Añadir autor(a)" at bounding box center [184, 340] width 29 height 11
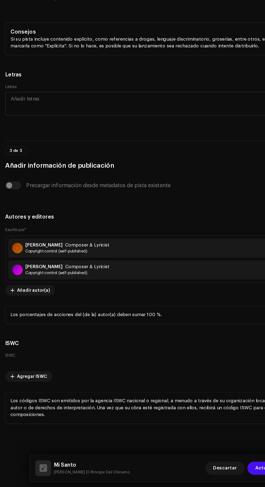
click at [149, 299] on div "[PERSON_NAME] Composer & Lyricist Copyright control (self-published) 50,00 %" at bounding box center [133, 291] width 252 height 16
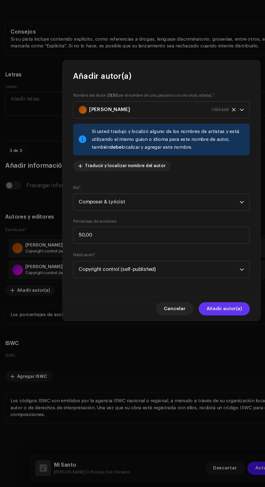
click at [190, 341] on span "Añadir autor(a)" at bounding box center [184, 340] width 29 height 11
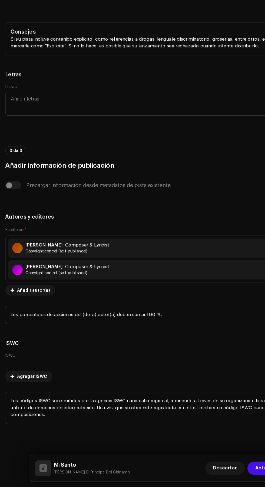
click at [150, 317] on div "[PERSON_NAME] Composer & Lyricist Copyright control (self-published) 50,00 %" at bounding box center [133, 309] width 252 height 16
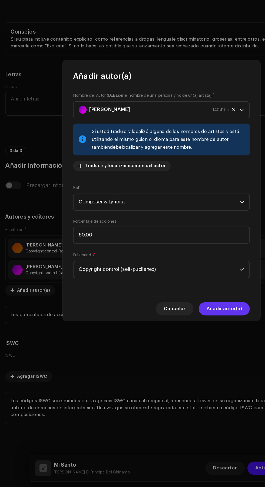
click at [190, 341] on span "Añadir autor(a)" at bounding box center [184, 340] width 29 height 11
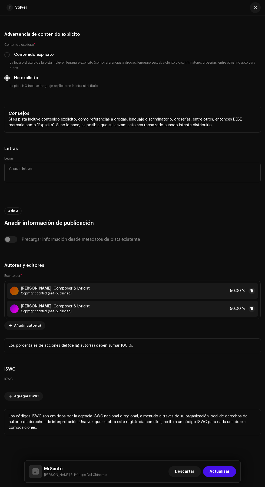
click at [195, 317] on div "[PERSON_NAME] Composer & Lyricist Copyright control (self-published) 50,00 %" at bounding box center [133, 309] width 252 height 16
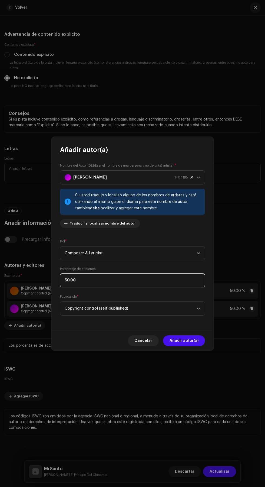
click at [161, 280] on input "50,00" at bounding box center [132, 280] width 145 height 14
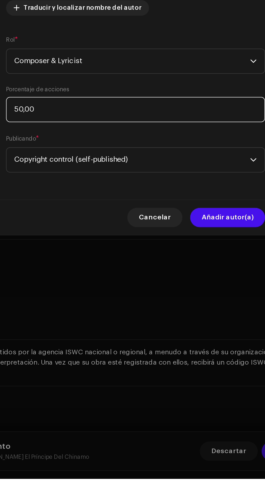
type input "5,00"
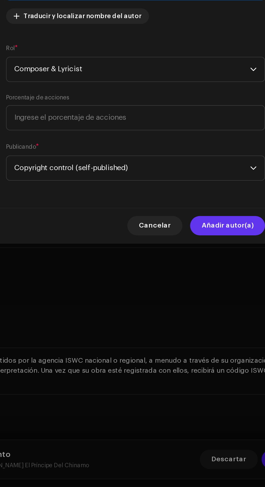
click at [195, 340] on span "Añadir autor(a)" at bounding box center [184, 340] width 29 height 11
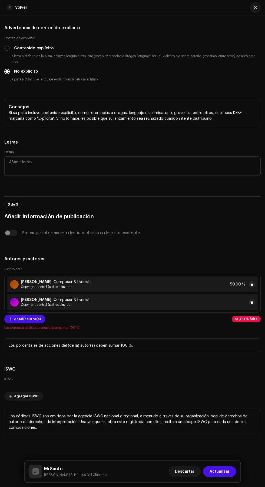
scroll to position [7, 0]
click at [200, 292] on div "[PERSON_NAME] Composer & Lyricist Copyright control (self-published) 50,00 %" at bounding box center [133, 284] width 252 height 16
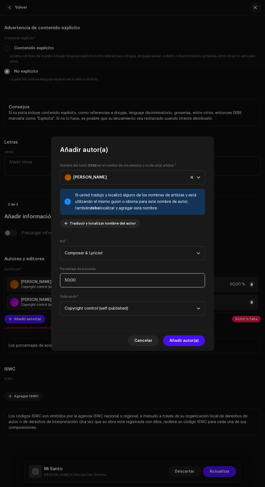
click at [171, 278] on input "50,00" at bounding box center [132, 280] width 145 height 14
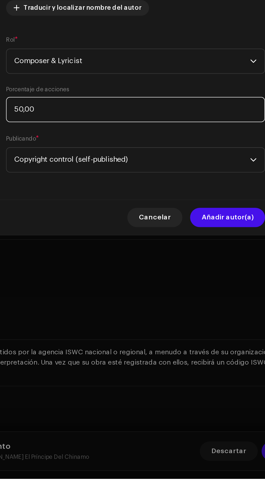
type input "5,00"
type input "100,00"
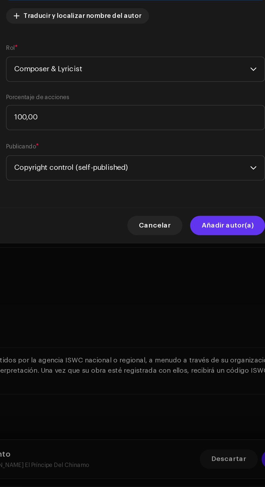
click at [192, 337] on span "Añadir autor(a)" at bounding box center [184, 340] width 29 height 11
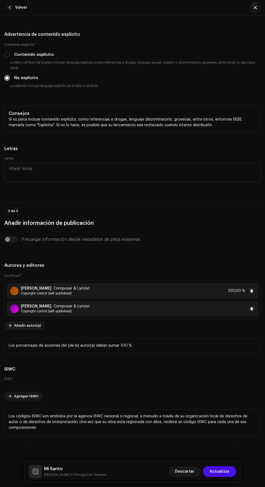
scroll to position [29, 0]
click at [169, 299] on div "[PERSON_NAME] Composer & Lyricist Copyright control (self-published) 100,00 %" at bounding box center [133, 291] width 252 height 16
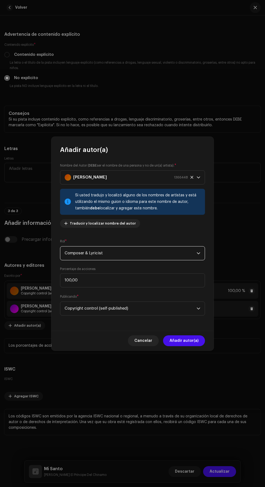
click at [173, 260] on span "Composer & Lyricist" at bounding box center [131, 253] width 132 height 14
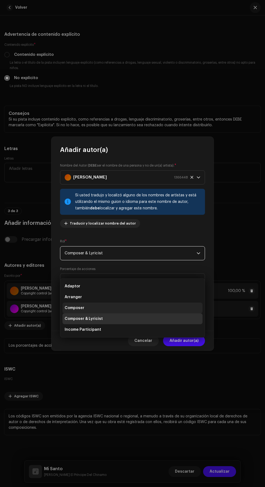
click at [152, 308] on li "Composer" at bounding box center [133, 307] width 140 height 11
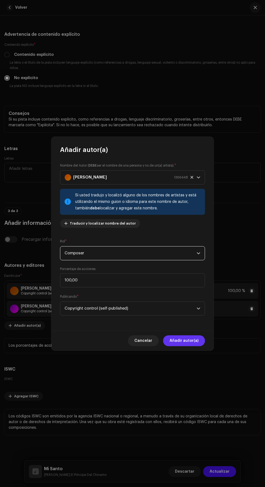
click at [190, 346] on span "Añadir autor(a)" at bounding box center [184, 340] width 29 height 11
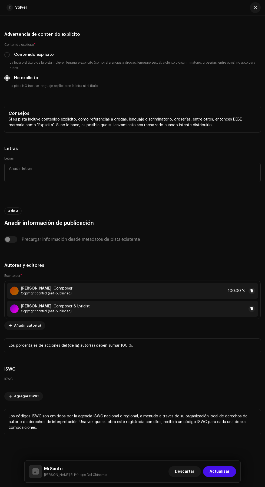
click at [175, 317] on div "[PERSON_NAME] Composer & Lyricist Copyright control (self-published)" at bounding box center [133, 309] width 252 height 16
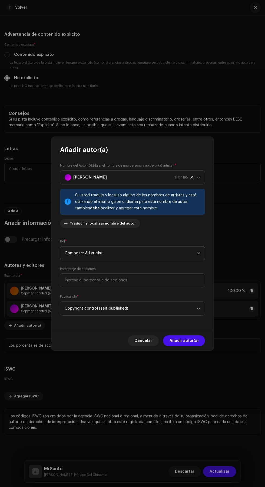
click at [171, 260] on span "Composer & Lyricist" at bounding box center [131, 253] width 132 height 14
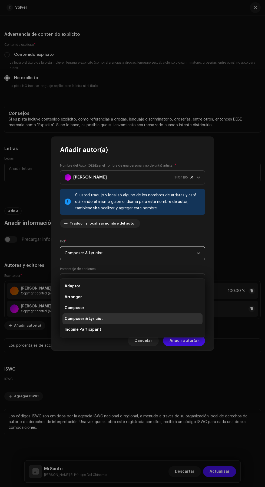
click at [166, 321] on li "Composer & Lyricist" at bounding box center [133, 318] width 140 height 11
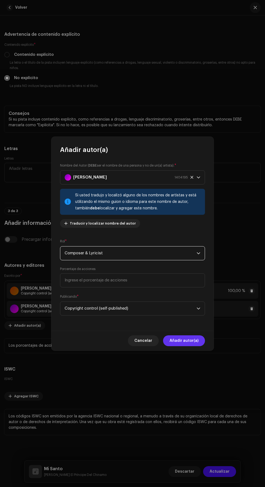
click at [189, 346] on span "Añadir autor(a)" at bounding box center [184, 340] width 29 height 11
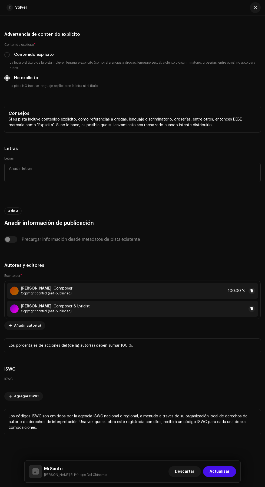
scroll to position [55, 0]
click at [188, 317] on div "[PERSON_NAME] Composer & Lyricist Copyright control (self-published)" at bounding box center [133, 309] width 252 height 16
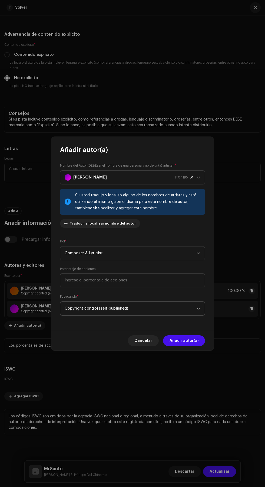
click at [193, 309] on span "Copyright control (self-published)" at bounding box center [131, 309] width 132 height 14
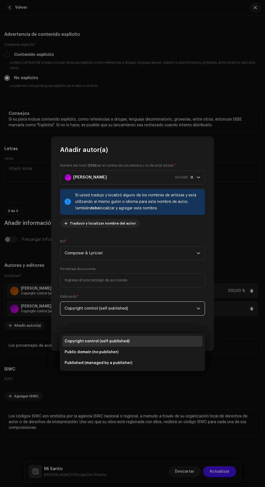
click at [239, 279] on div "Añadir autor(a) Nombre del Autor ( DEBE ser el nombre de una persona y no de un…" at bounding box center [132, 243] width 265 height 487
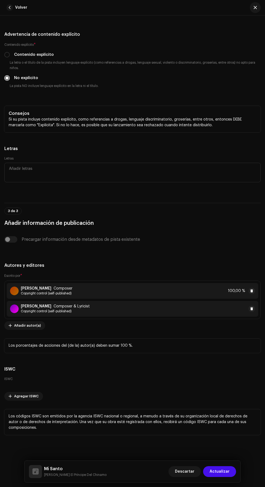
click at [181, 299] on div "[PERSON_NAME] Composer Copyright control (self-published) 100,00 %" at bounding box center [133, 291] width 252 height 16
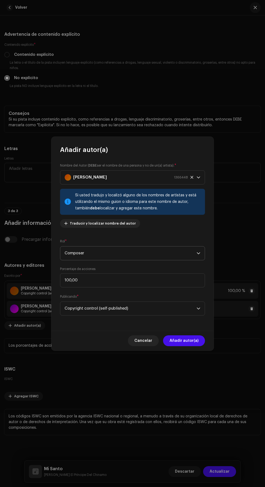
click at [181, 253] on span "Composer" at bounding box center [131, 253] width 132 height 14
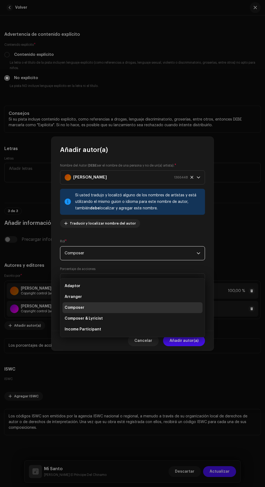
click at [64, 395] on div "Añadir autor(a) Nombre del Autor ( DEBE ser el nombre de una persona y no de un…" at bounding box center [132, 243] width 265 height 487
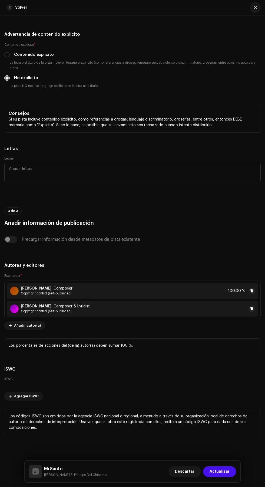
click at [172, 317] on div "[PERSON_NAME] Composer & Lyricist Copyright control (self-published)" at bounding box center [133, 309] width 252 height 16
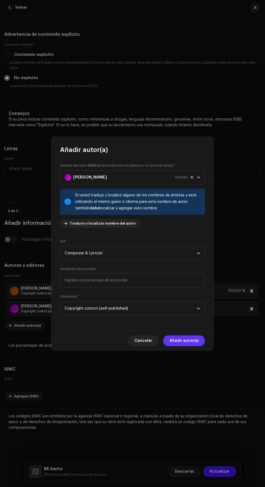
click at [191, 342] on span "Añadir autor(a)" at bounding box center [184, 340] width 29 height 11
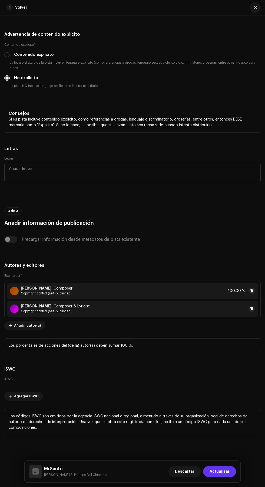
click at [228, 472] on span "Actualizar" at bounding box center [220, 471] width 20 height 11
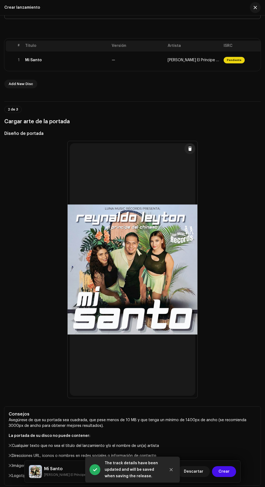
scroll to position [101, 0]
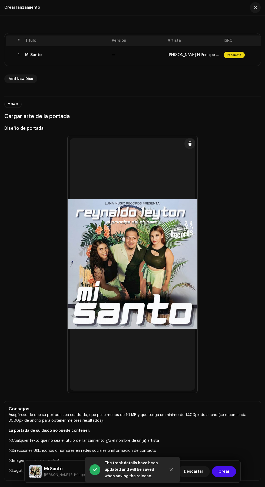
click at [233, 482] on p-card "Mi [PERSON_NAME] El Príncipe Del Chinamo Descartar Crear" at bounding box center [132, 471] width 217 height 22
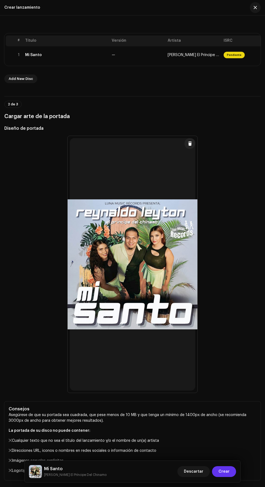
click at [225, 471] on span "Crear" at bounding box center [224, 471] width 11 height 11
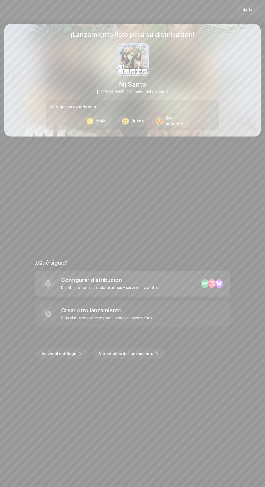
click at [147, 283] on div "Configurar distribución" at bounding box center [110, 280] width 98 height 6
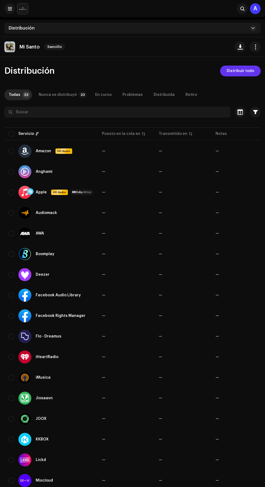
click at [241, 71] on span "Distribuir todo" at bounding box center [241, 71] width 28 height 11
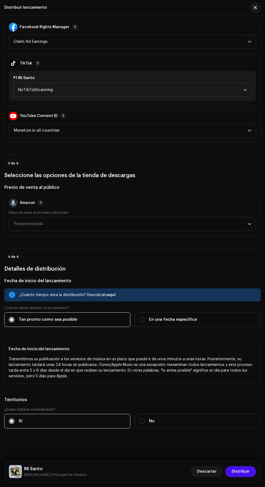
scroll to position [725, 0]
click at [198, 217] on span "Predeterminado" at bounding box center [131, 224] width 234 height 14
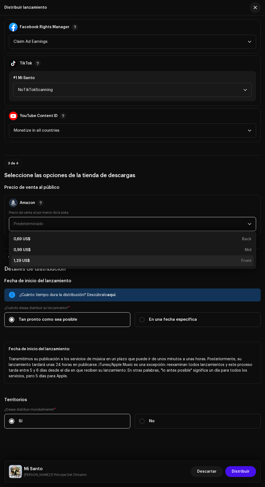
click at [176, 258] on div "1,29 US$ Front" at bounding box center [133, 260] width 238 height 5
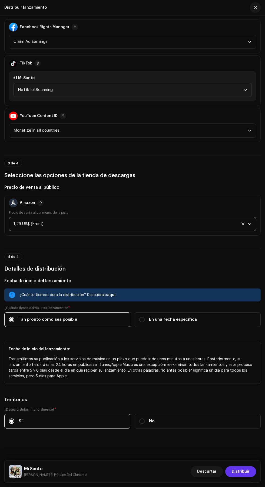
click at [245, 474] on span "Distribuir" at bounding box center [241, 471] width 18 height 11
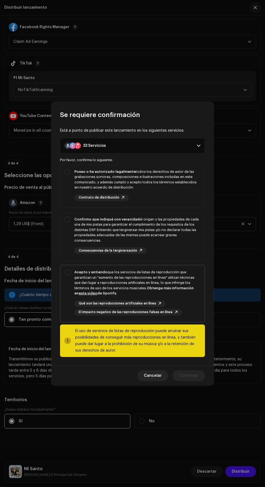
click at [166, 272] on div "Acepto y entiendo que los servicios de listas de reproducción que garantizan un…" at bounding box center [137, 282] width 126 height 27
checkbox input "true"
click at [161, 227] on div "Confirmo que indiqué con veracidad el origen y las propiedades de cada una de m…" at bounding box center [137, 230] width 126 height 27
checkbox input "true"
click at [156, 187] on div "Poseo o he autorizado legalmente todos los derechos de autor de las grabaciones…" at bounding box center [137, 179] width 126 height 21
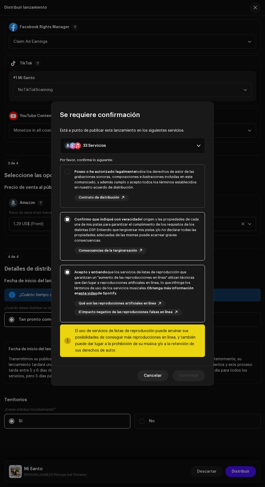
checkbox input "true"
click at [192, 375] on span "Confirmar" at bounding box center [188, 375] width 19 height 11
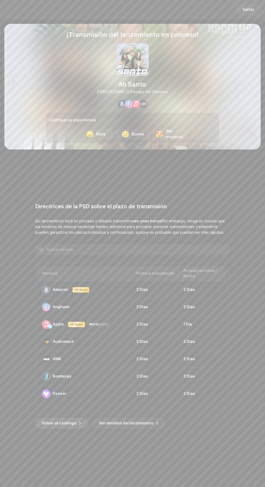
click at [69, 424] on span "Volver al catálogo" at bounding box center [59, 423] width 35 height 11
